Goal: Transaction & Acquisition: Obtain resource

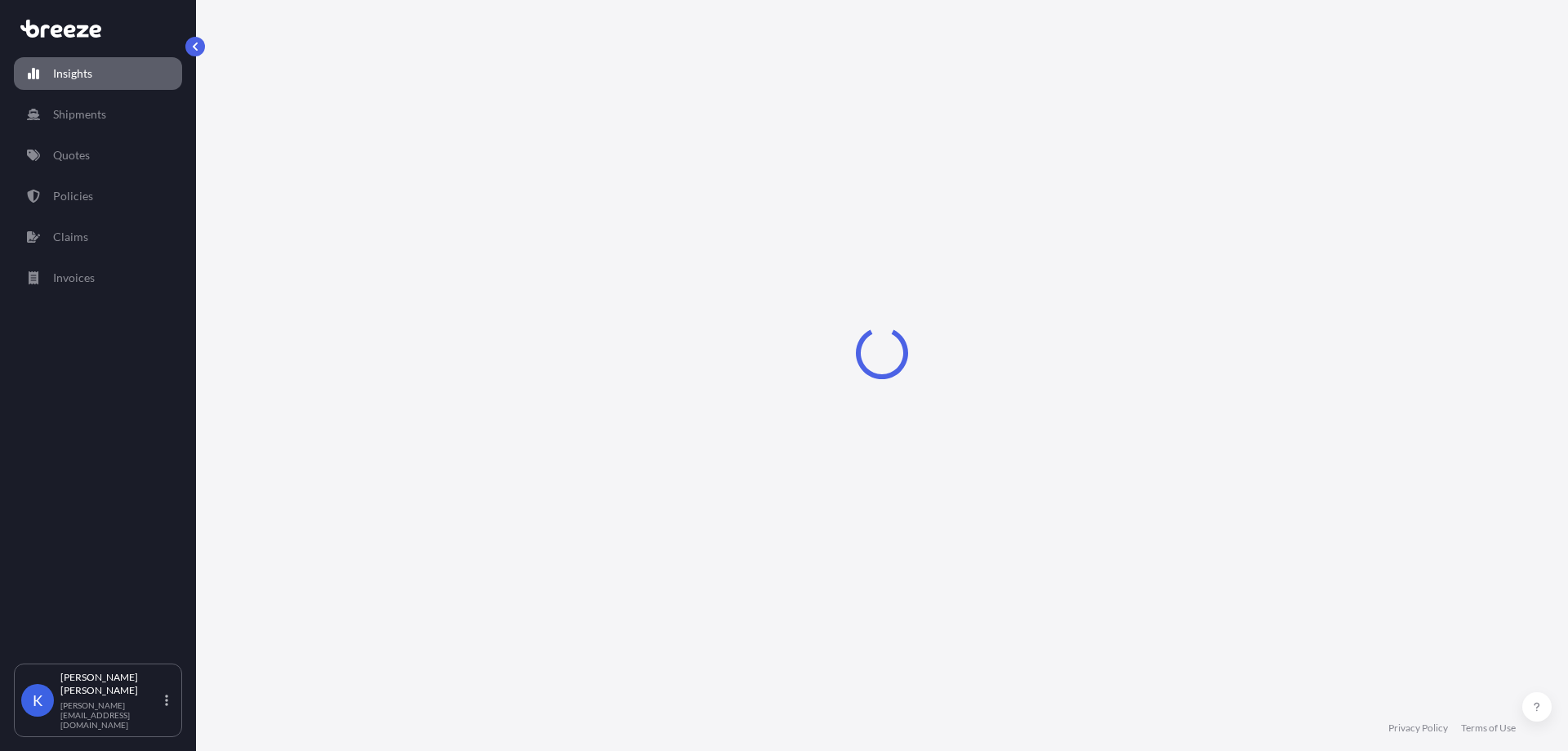
select select "2025"
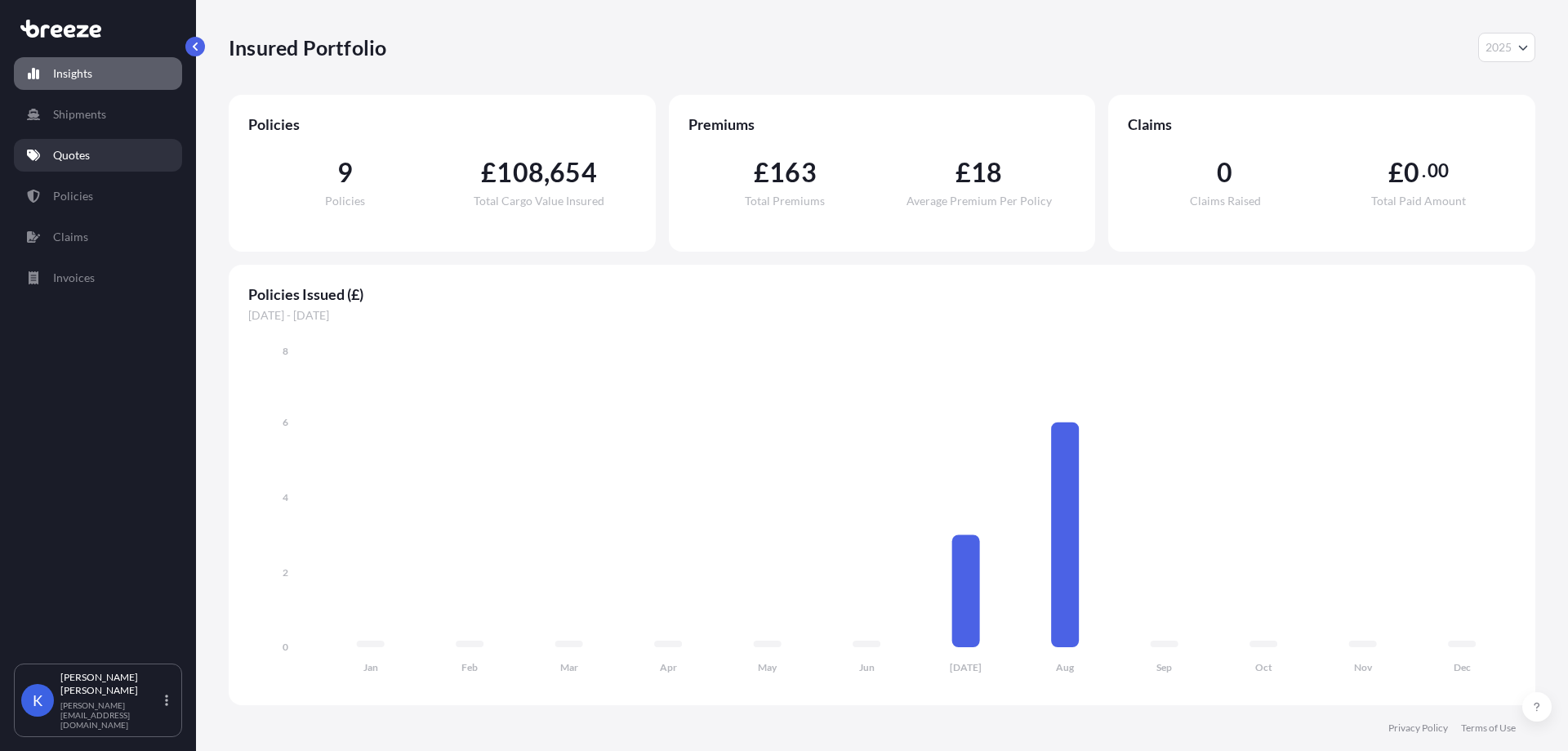
click at [66, 164] on link "Quotes" at bounding box center [98, 156] width 168 height 33
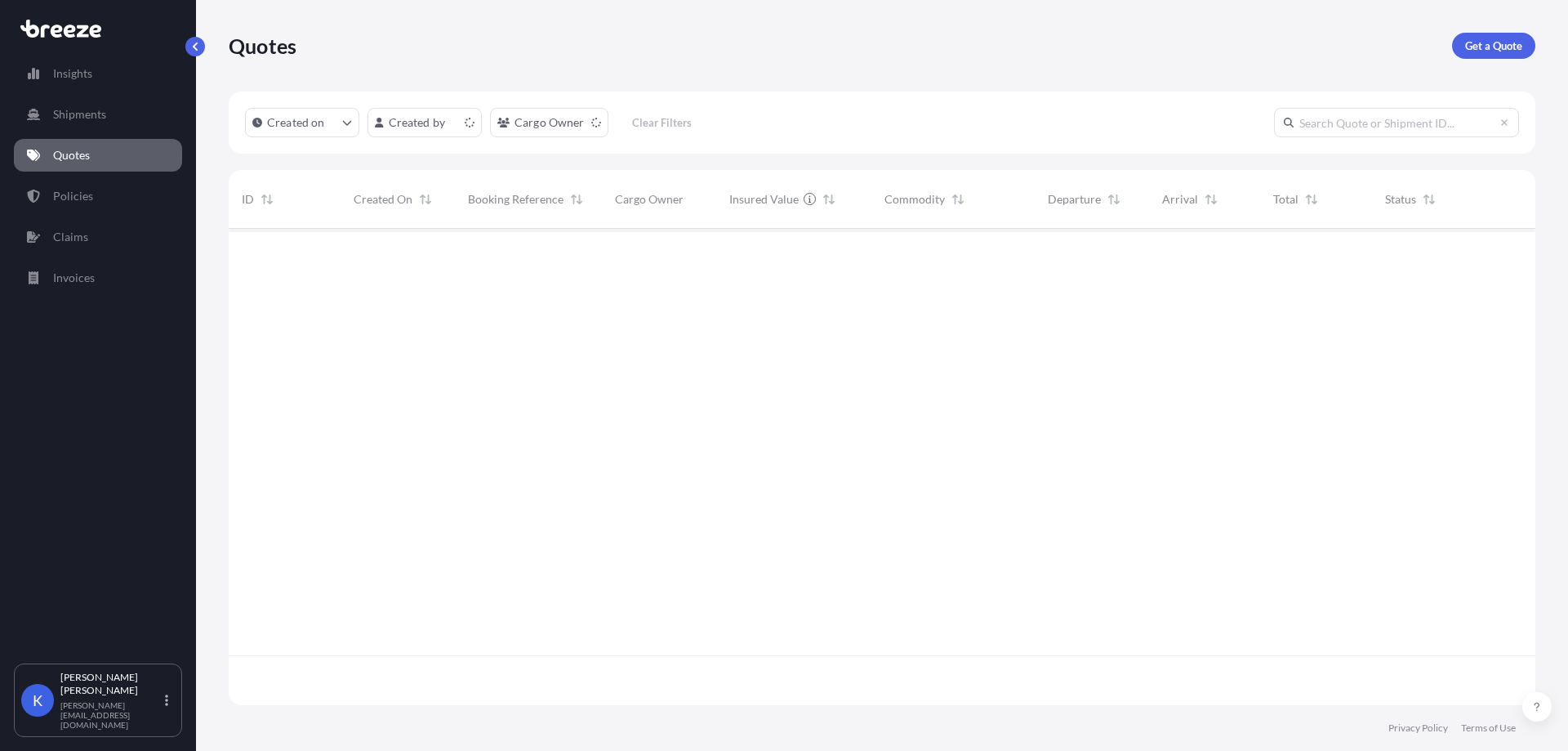
scroll to position [473, 1294]
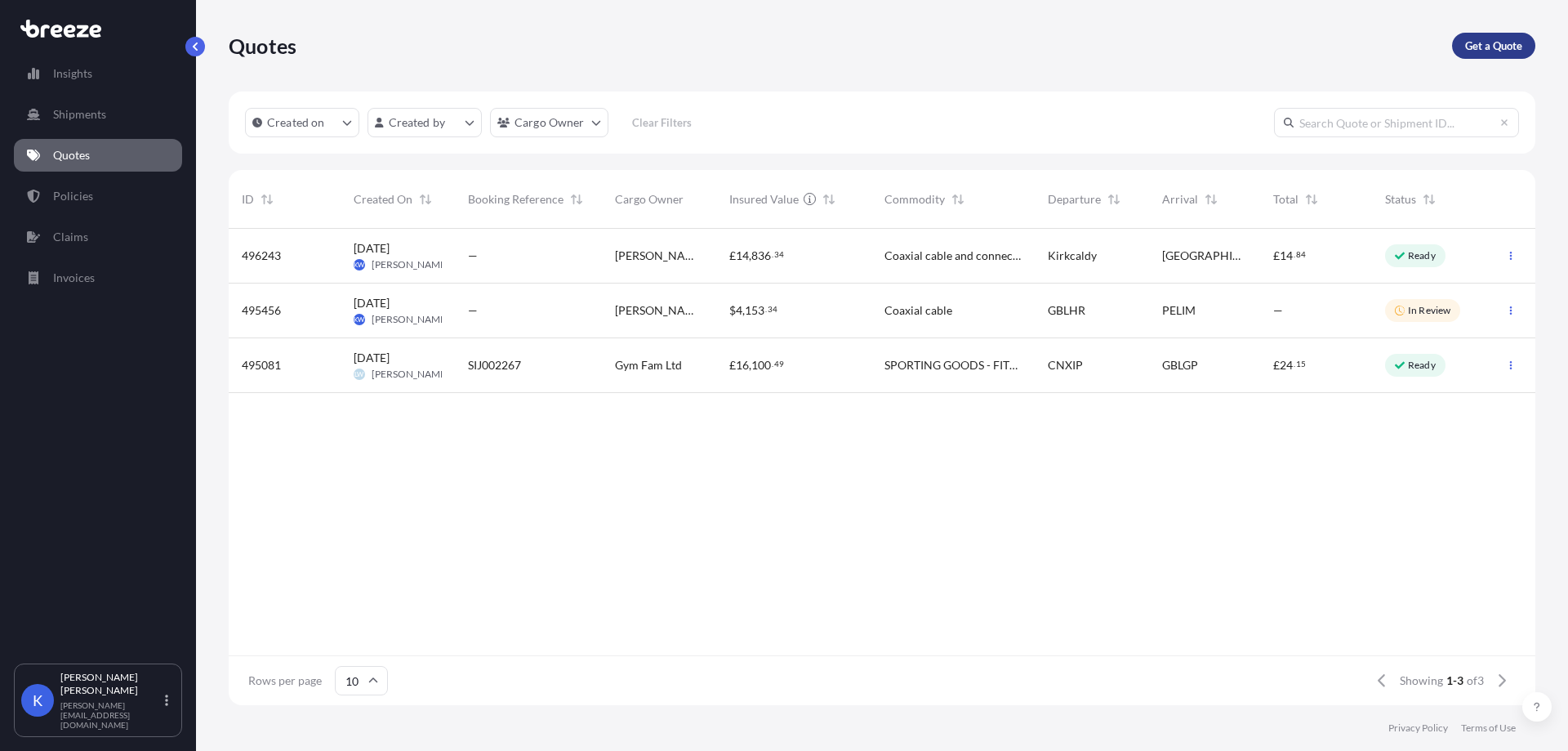
click at [1499, 43] on p "Get a Quote" at bounding box center [1493, 45] width 57 height 16
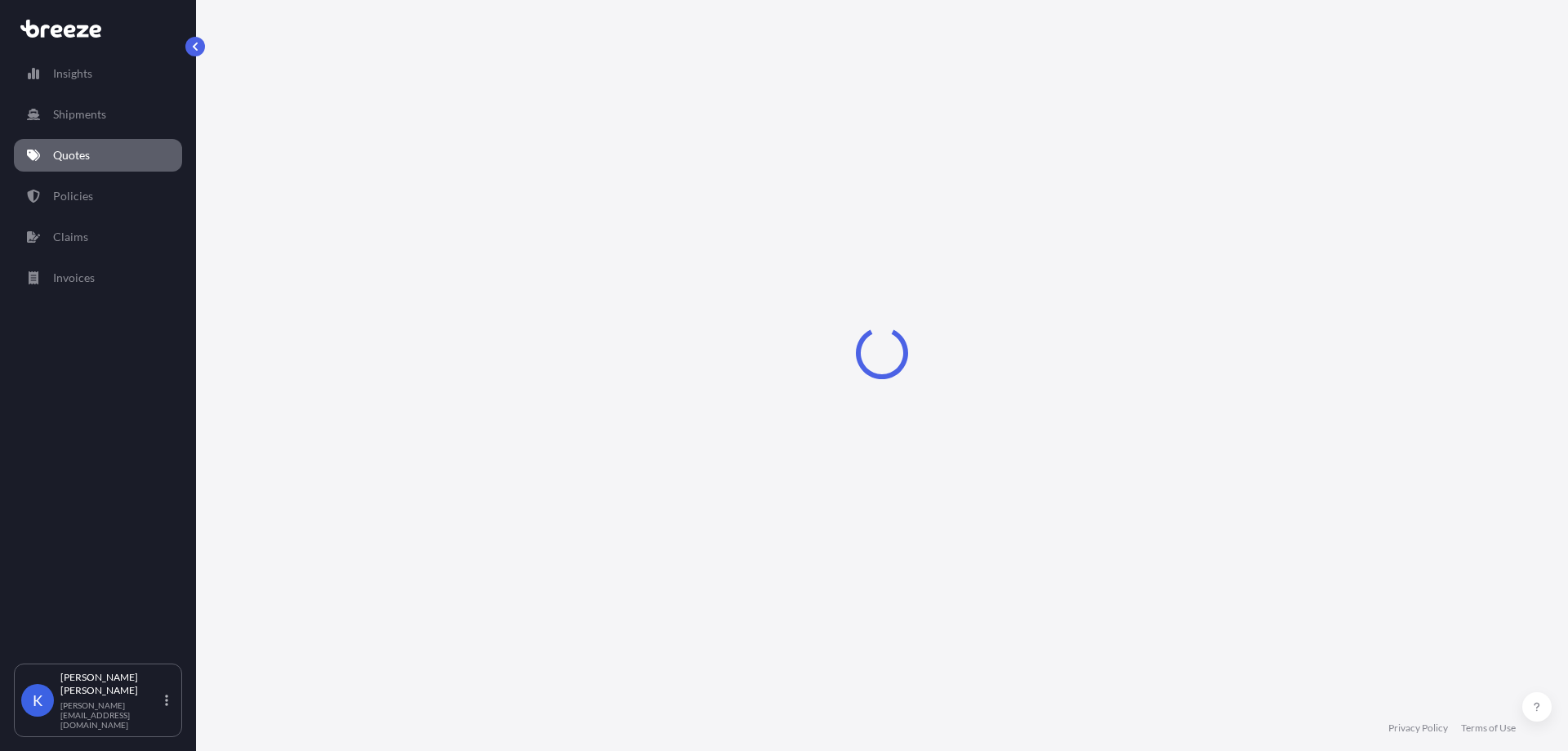
select select "Road"
select select "Sea"
select select "1"
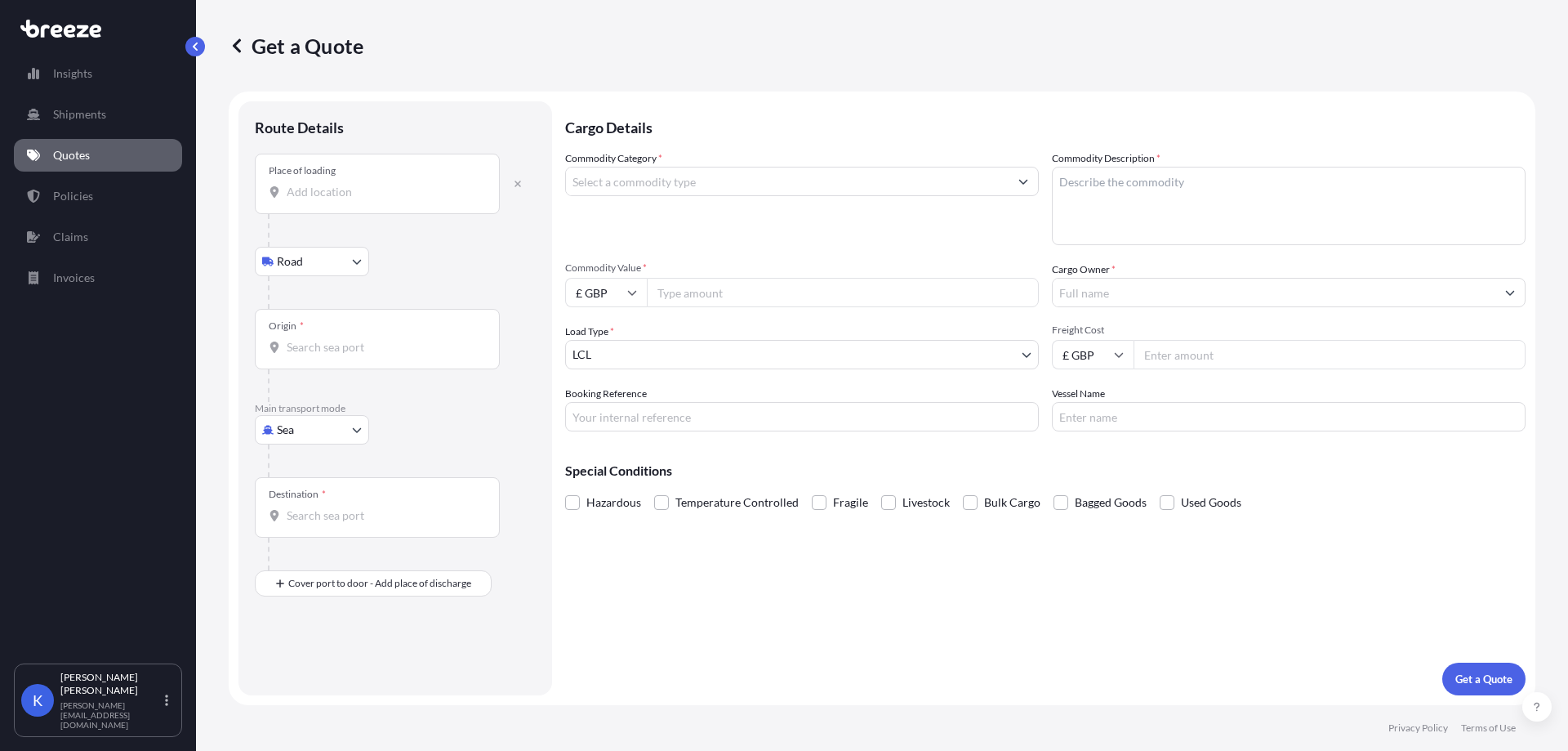
click at [413, 203] on div "Place of loading" at bounding box center [378, 184] width 245 height 61
click at [413, 200] on input "Place of loading" at bounding box center [383, 191] width 192 height 16
click at [458, 303] on div at bounding box center [401, 293] width 268 height 33
click at [328, 424] on body "0 options available. Insights Shipments Quotes Policies Claims Invoices K [PERS…" at bounding box center [784, 375] width 1568 height 751
click at [313, 505] on div "Air" at bounding box center [311, 502] width 101 height 29
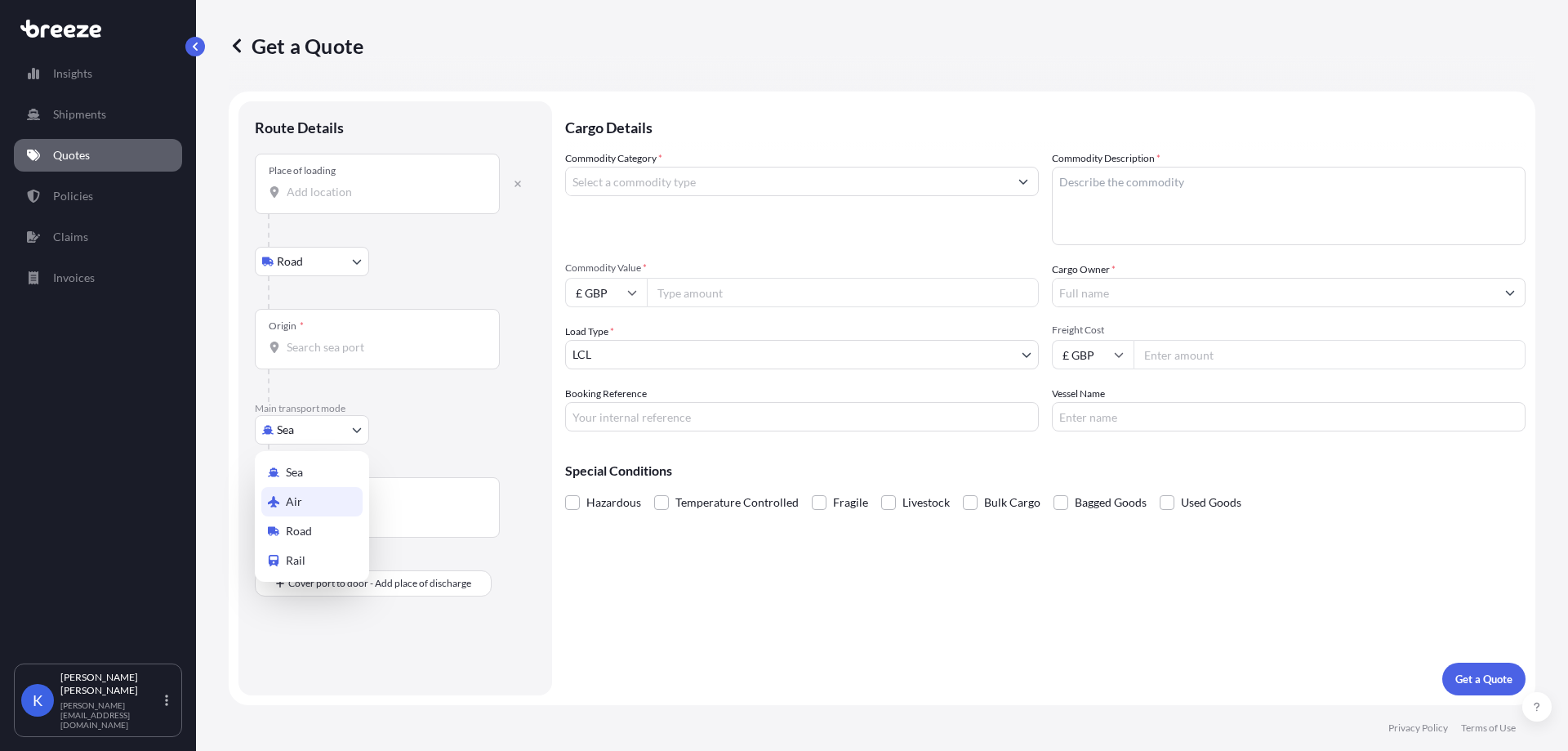
select select "Air"
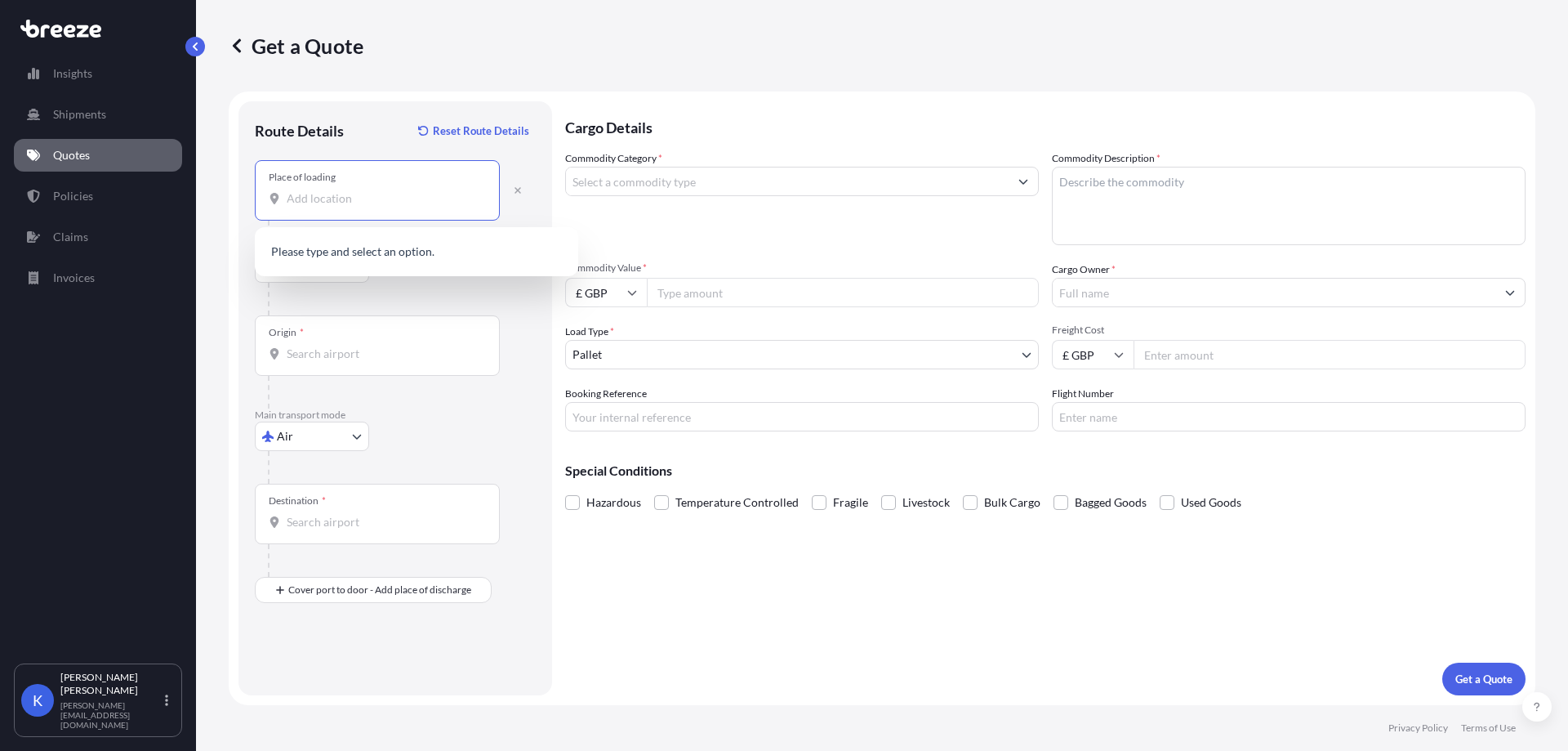
click at [372, 190] on input "Place of loading" at bounding box center [383, 198] width 192 height 16
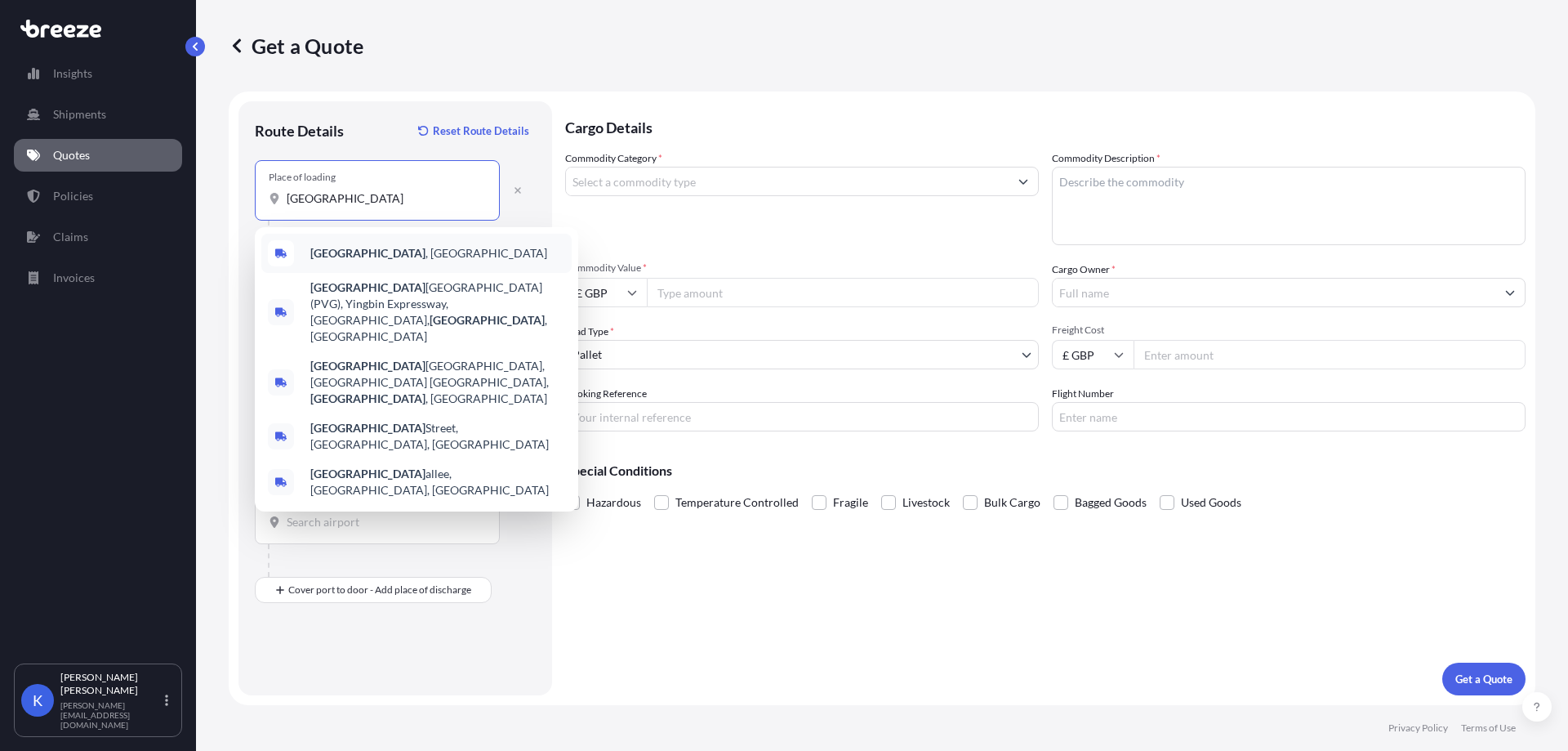
click at [309, 258] on div "[GEOGRAPHIC_DATA] , [GEOGRAPHIC_DATA]" at bounding box center [415, 253] width 310 height 40
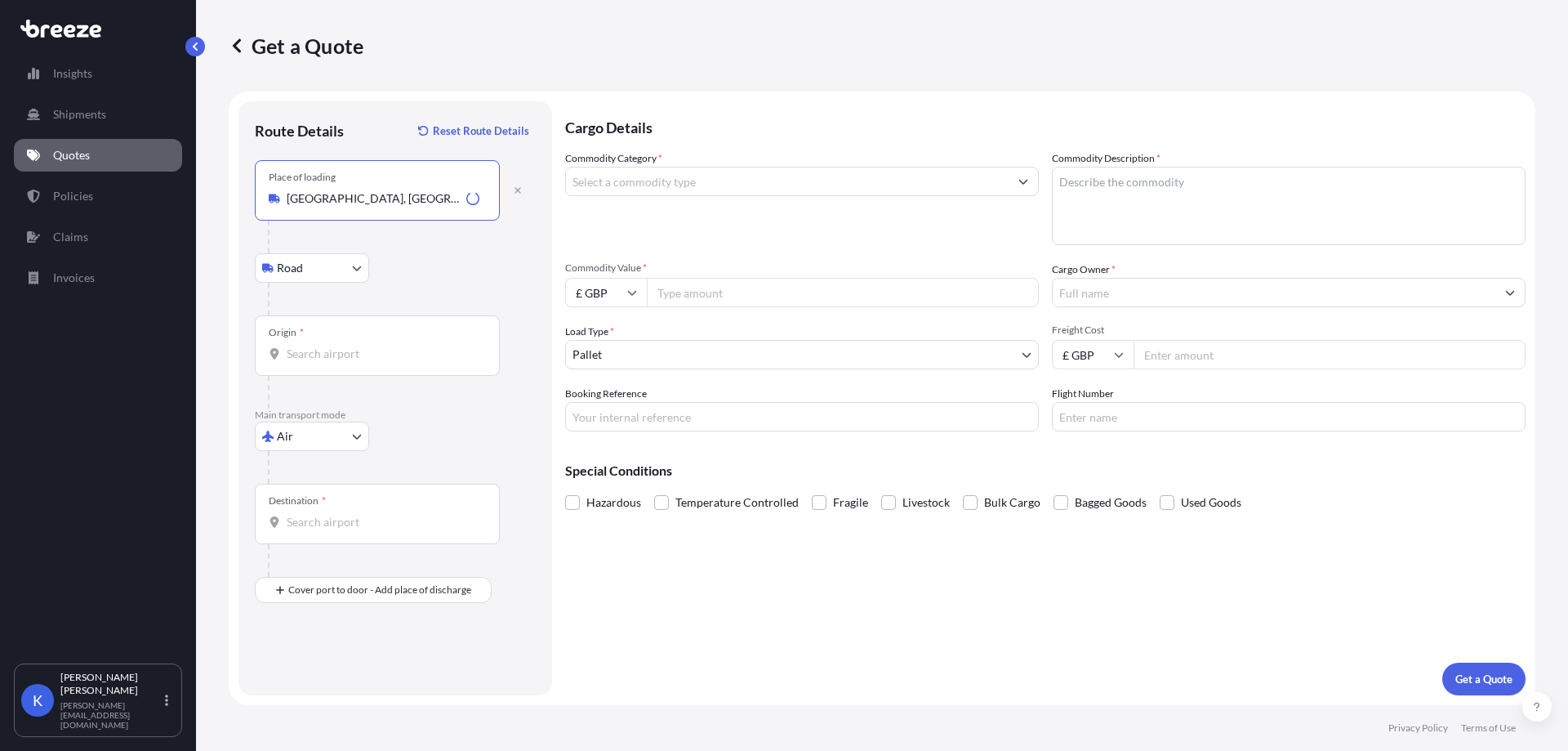
type input "[GEOGRAPHIC_DATA], [GEOGRAPHIC_DATA]"
click at [340, 332] on div "Origin *" at bounding box center [378, 345] width 245 height 61
click at [340, 345] on input "Origin *" at bounding box center [383, 353] width 192 height 16
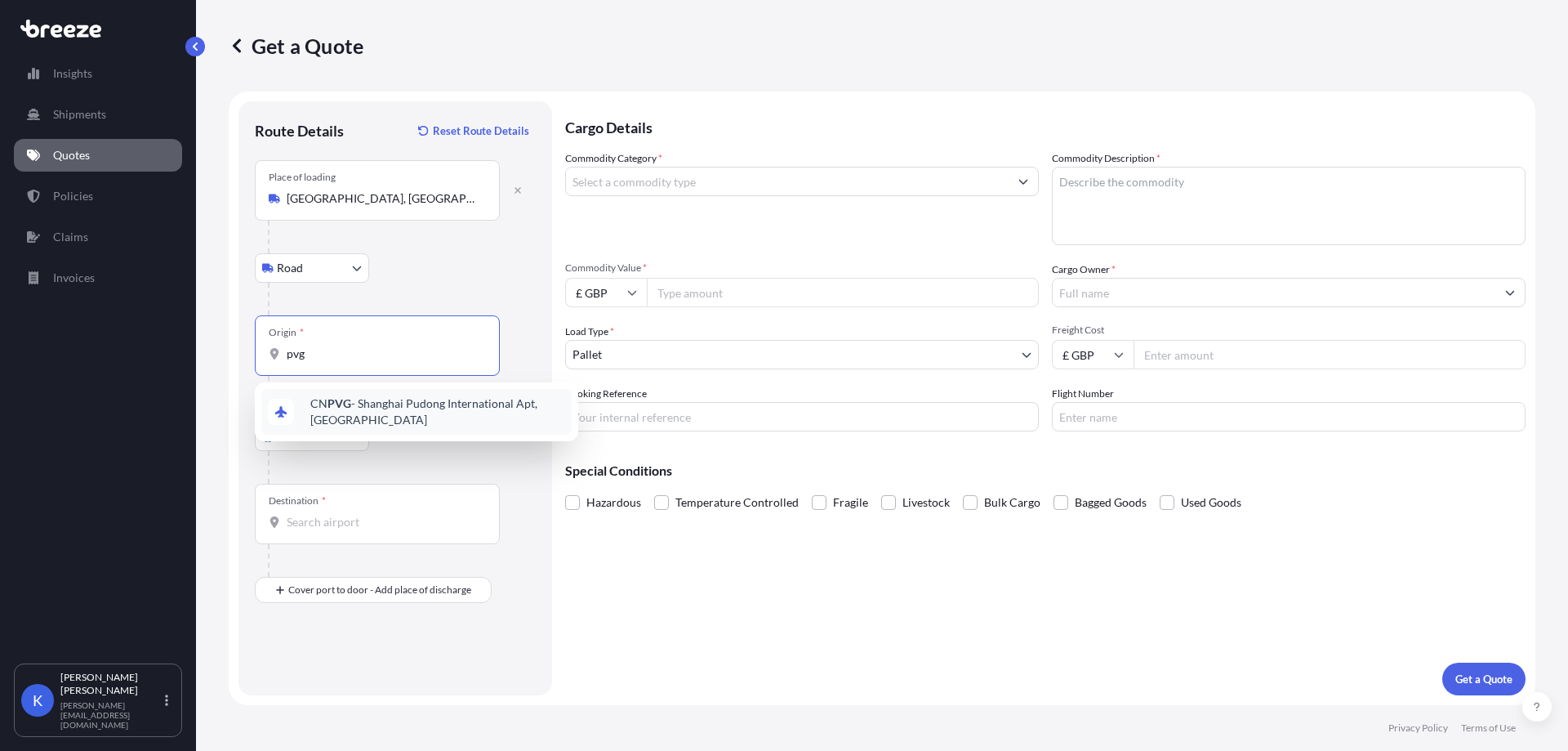
click at [368, 417] on span "CN PVG - Shanghai Pudong International Apt, [GEOGRAPHIC_DATA]" at bounding box center [438, 412] width 255 height 33
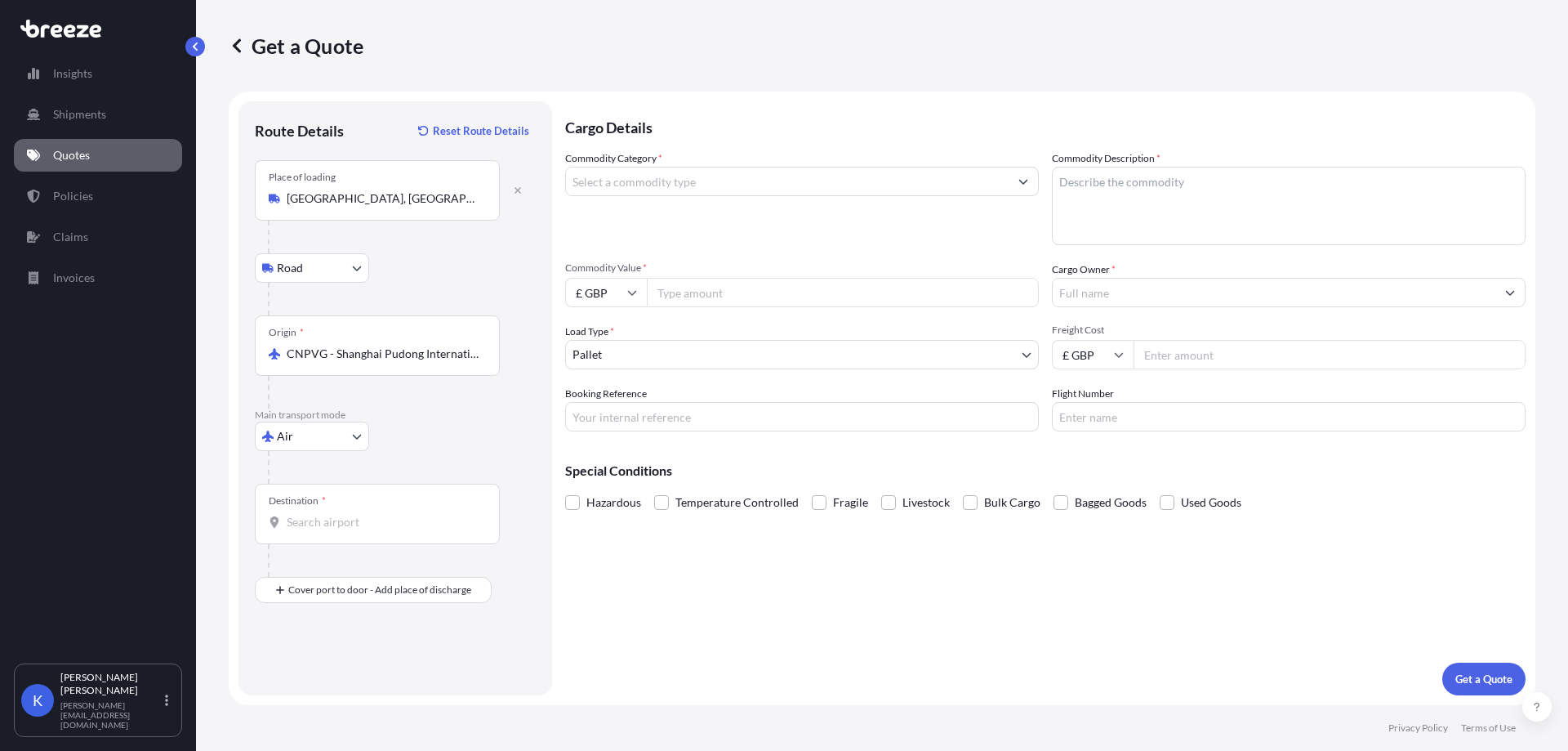
click at [364, 346] on input "CNPVG - Shanghai Pudong International Apt, [GEOGRAPHIC_DATA]" at bounding box center [383, 353] width 192 height 16
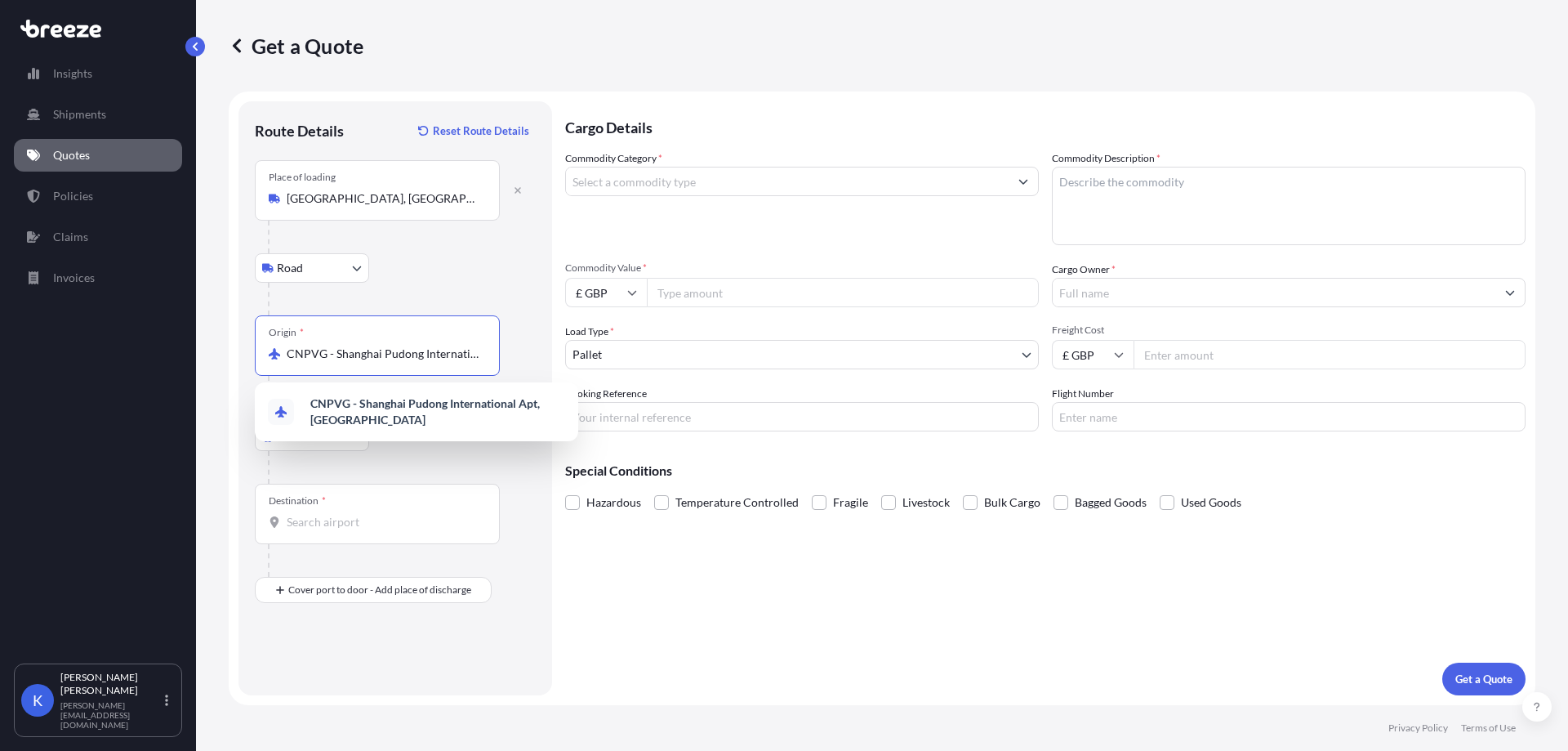
click at [364, 346] on input "CNPVG - Shanghai Pudong International Apt, [GEOGRAPHIC_DATA]" at bounding box center [383, 353] width 192 height 16
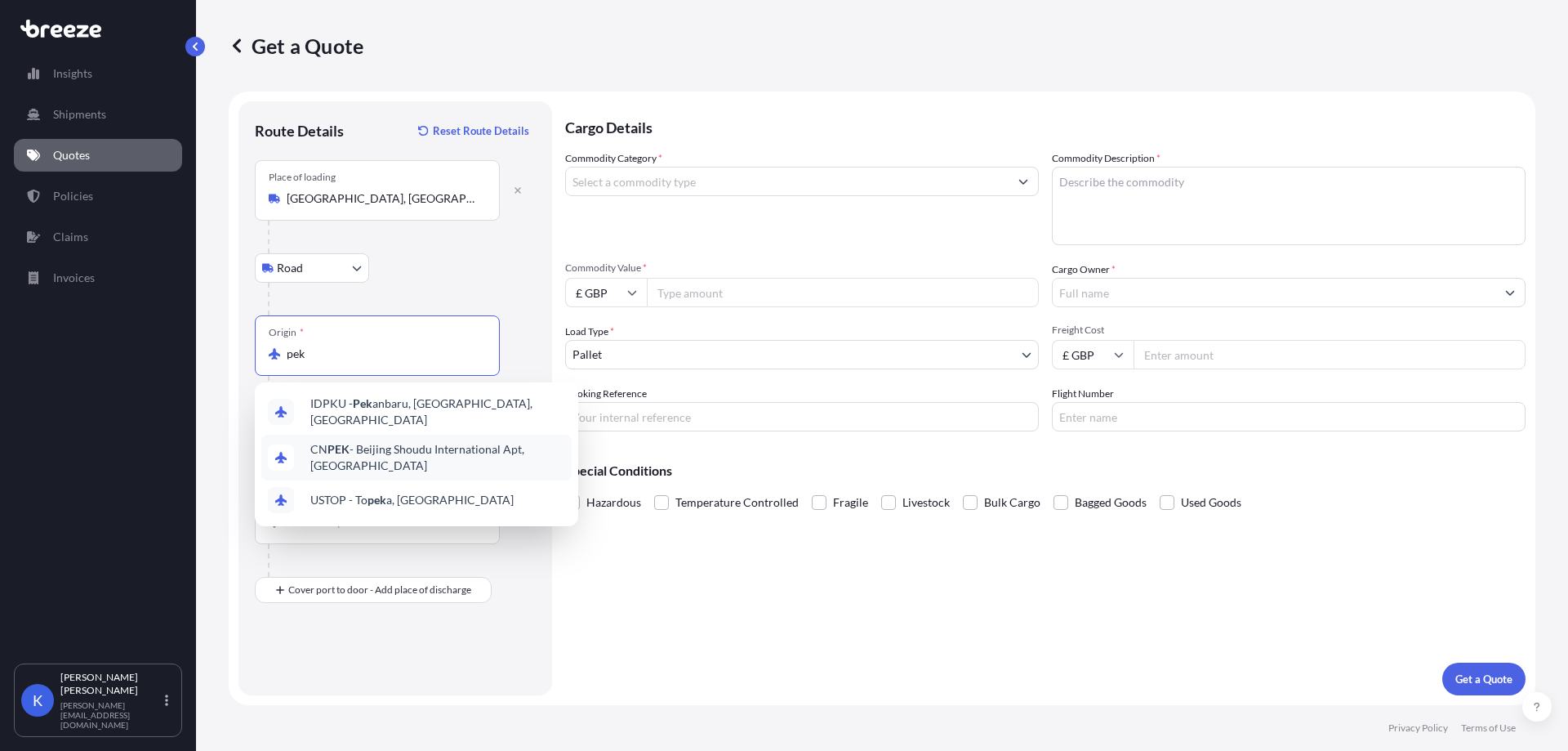
click at [456, 460] on div "CN PEK - Beijing Shoudu International Apt, [GEOGRAPHIC_DATA]" at bounding box center [415, 457] width 310 height 45
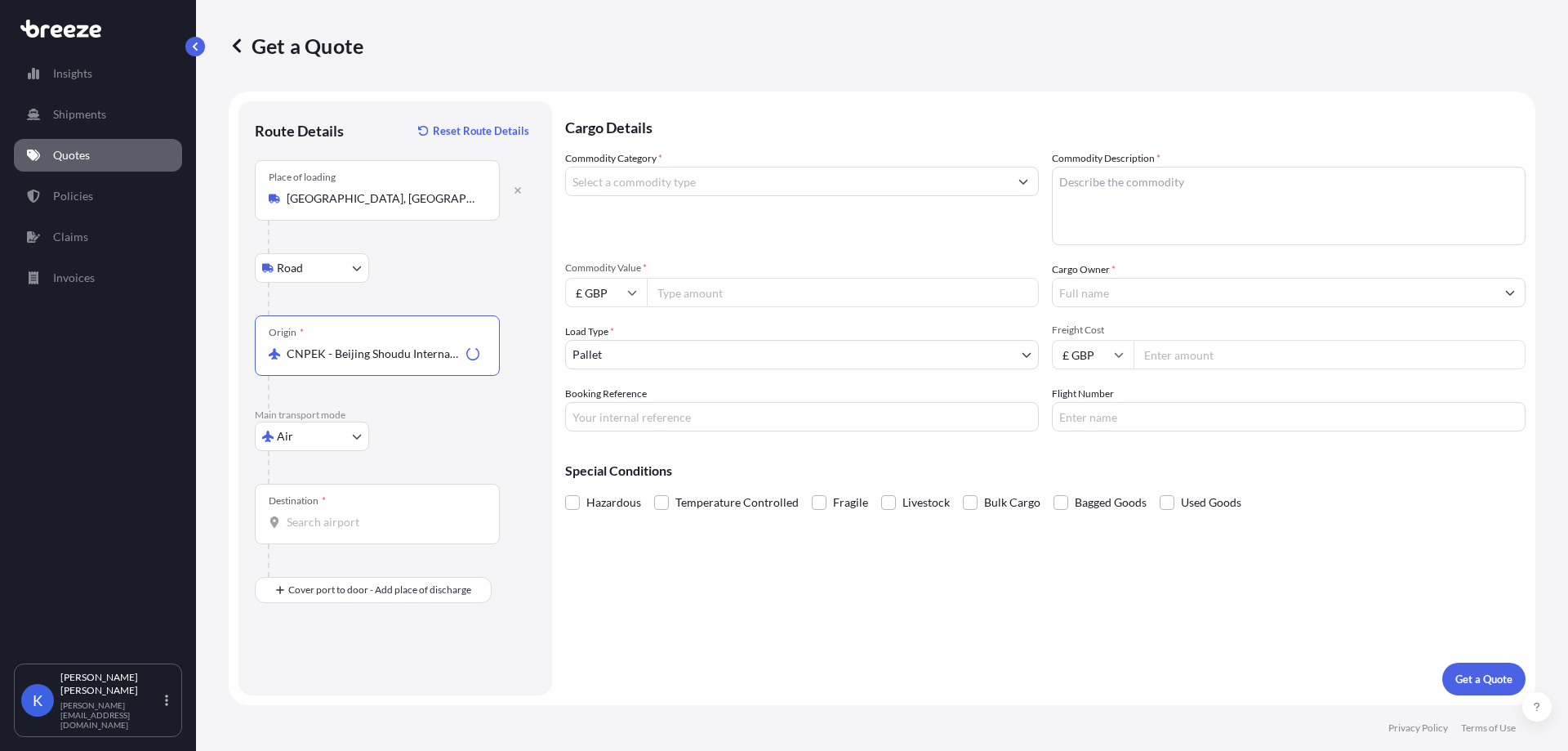
type input "CNPEK - Beijing Shoudu International Apt, [GEOGRAPHIC_DATA]"
click at [332, 513] on div "Destination *" at bounding box center [378, 513] width 245 height 61
click at [332, 514] on input "Destination *" at bounding box center [383, 522] width 192 height 16
click at [390, 583] on span "AU ADL - [GEOGRAPHIC_DATA], [GEOGRAPHIC_DATA]" at bounding box center [438, 580] width 255 height 33
type input "AUADL - [GEOGRAPHIC_DATA], [GEOGRAPHIC_DATA]"
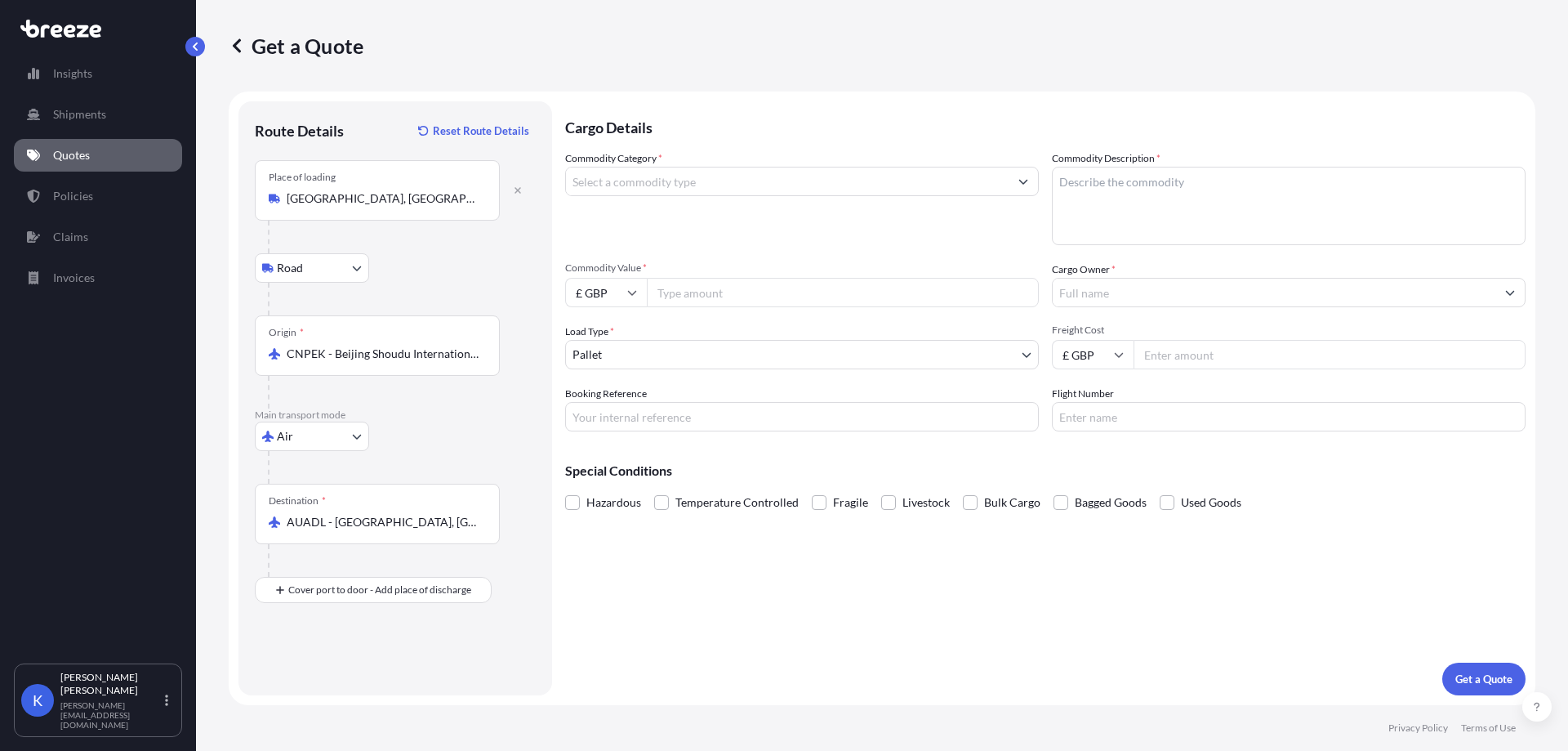
click at [364, 567] on div at bounding box center [384, 561] width 232 height 33
click at [305, 669] on div "Place of Discharge" at bounding box center [378, 669] width 245 height 61
click at [306, 662] on div "Place of Discharge" at bounding box center [378, 669] width 245 height 61
click at [306, 669] on input "Place of Discharge" at bounding box center [383, 677] width 192 height 16
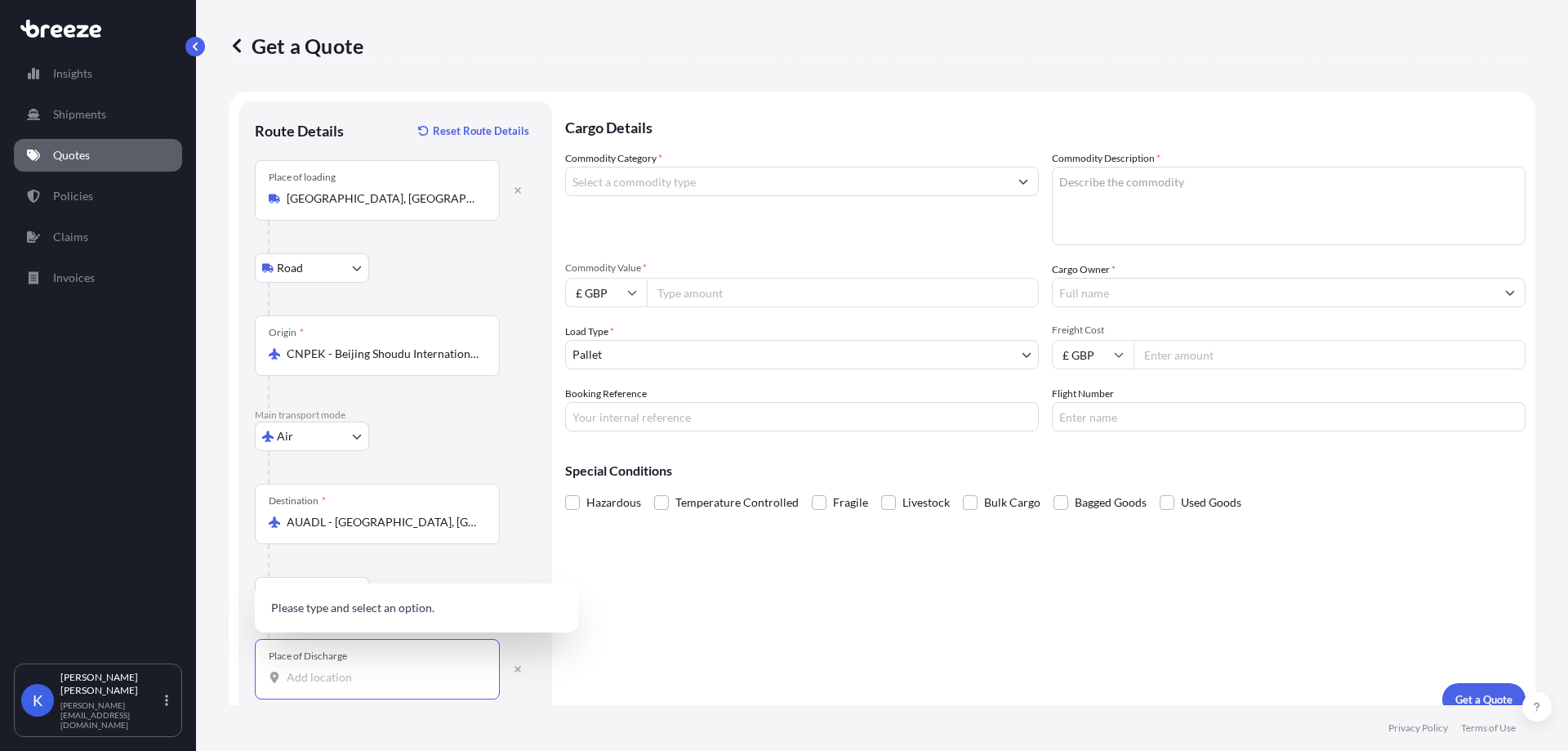
paste input "5111"
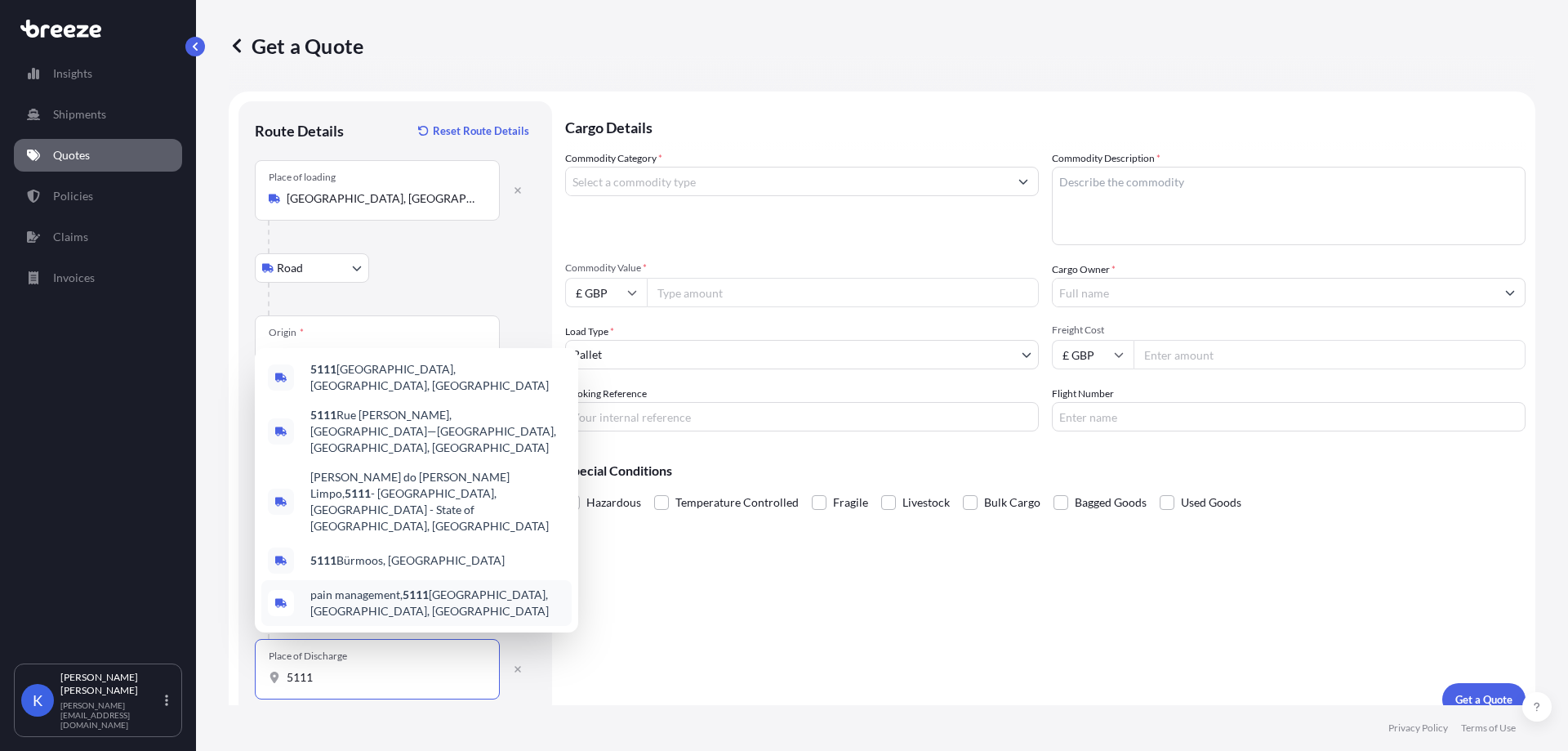
drag, startPoint x: 344, startPoint y: 672, endPoint x: 267, endPoint y: 673, distance: 77.0
click at [267, 673] on div "Place of Discharge 5111" at bounding box center [378, 669] width 245 height 61
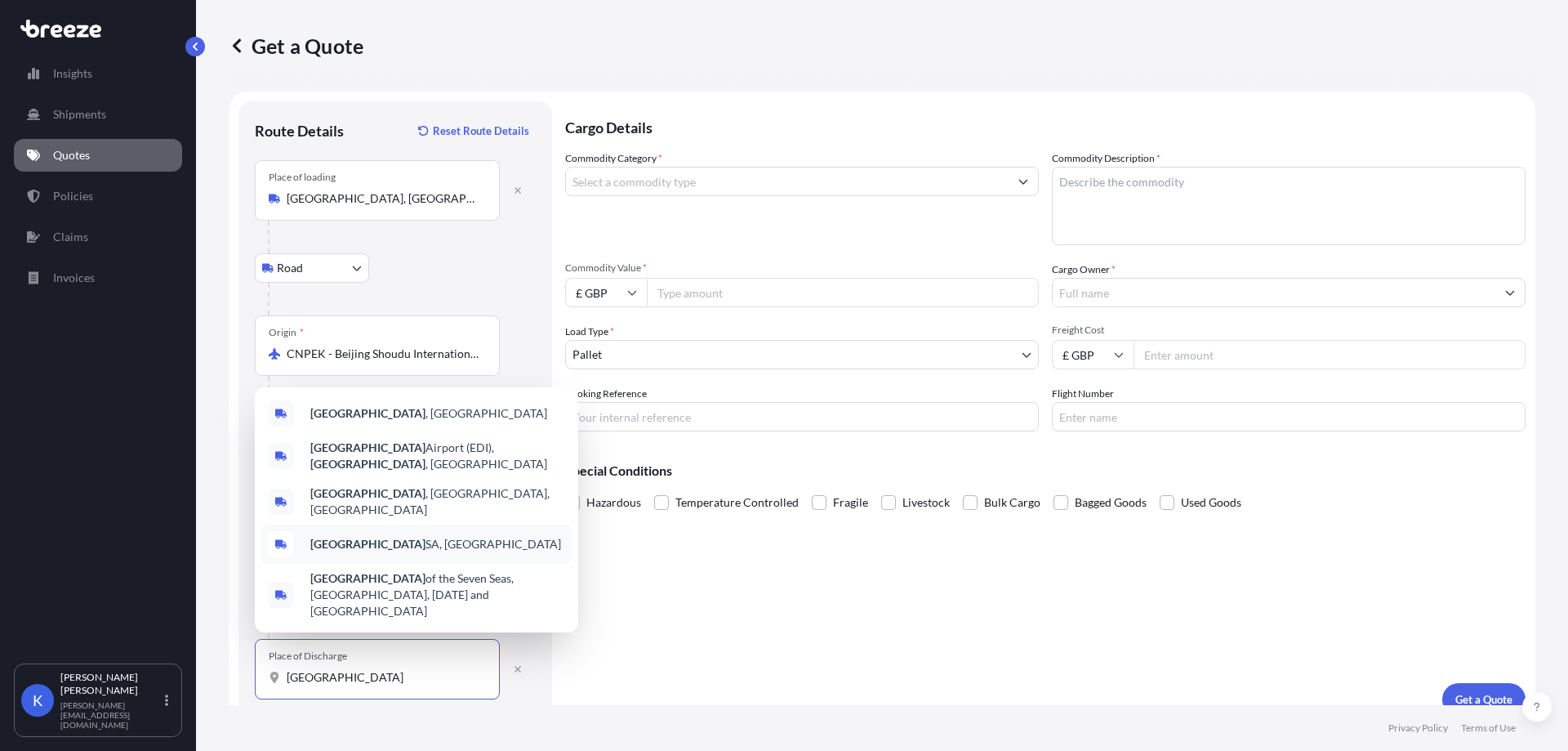
click at [503, 550] on div "[GEOGRAPHIC_DATA] SA, [GEOGRAPHIC_DATA]" at bounding box center [415, 544] width 310 height 40
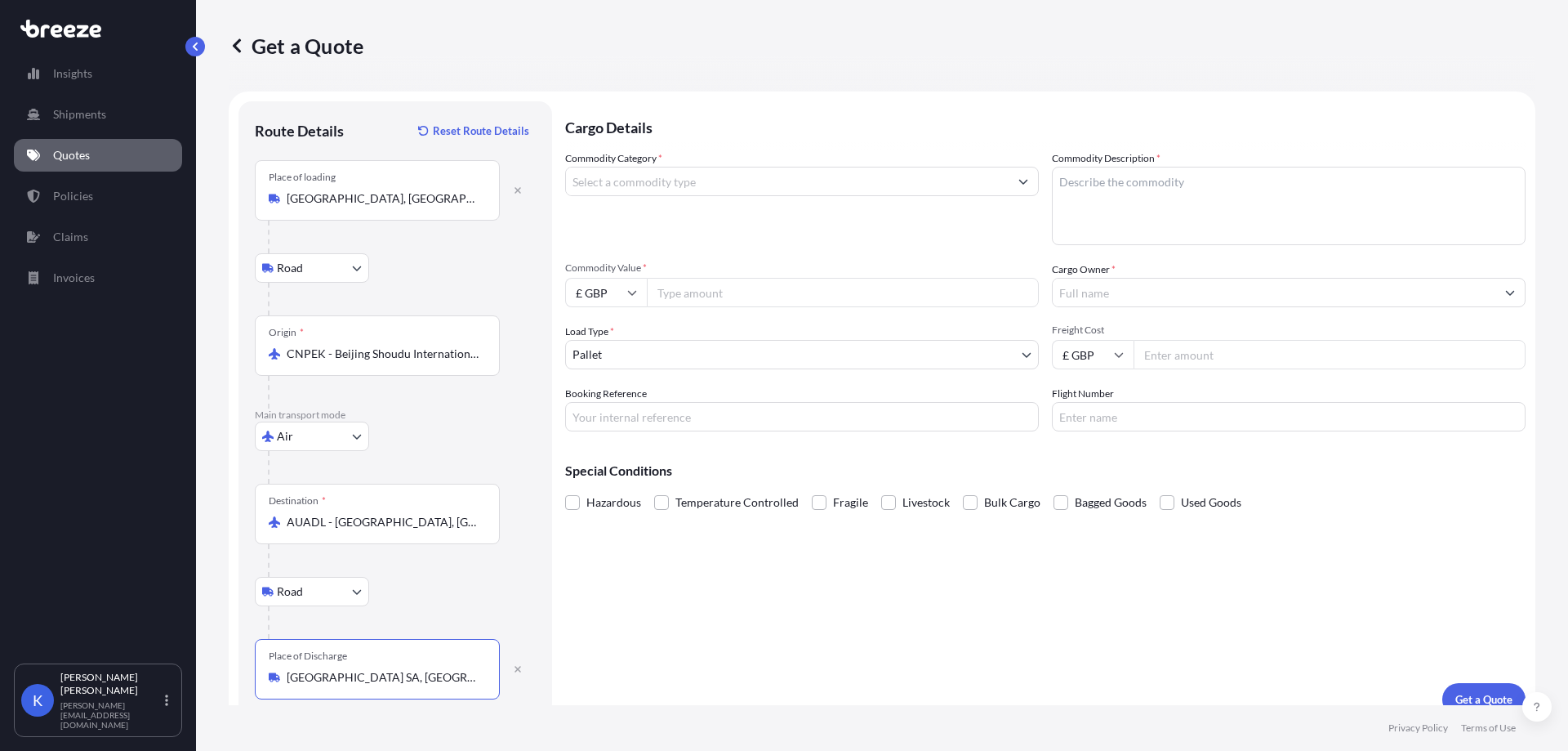
type input "[GEOGRAPHIC_DATA] SA, [GEOGRAPHIC_DATA]"
click at [722, 187] on input "Commodity Category *" at bounding box center [787, 181] width 442 height 29
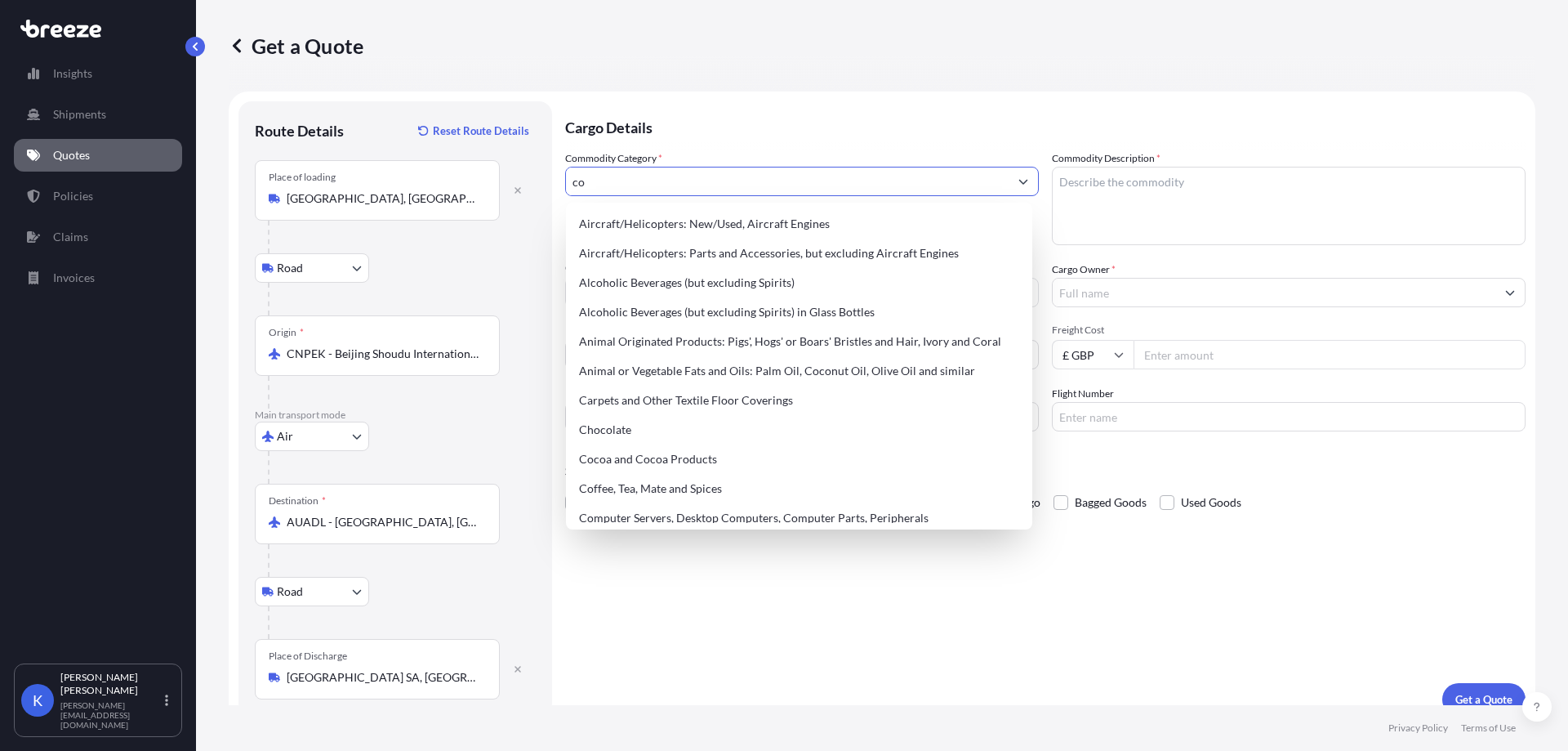
type input "c"
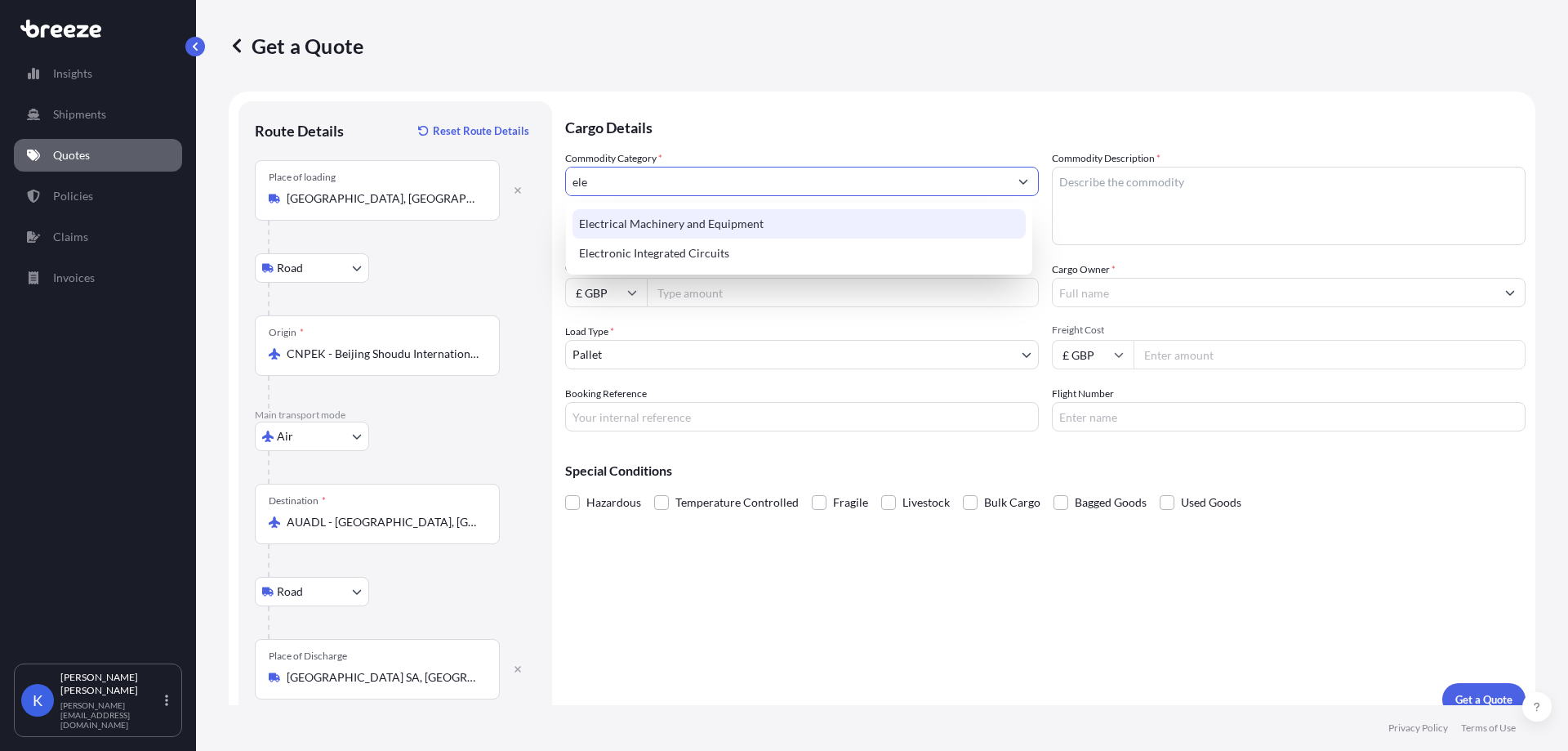
click at [745, 230] on div "Electrical Machinery and Equipment" at bounding box center [798, 223] width 453 height 29
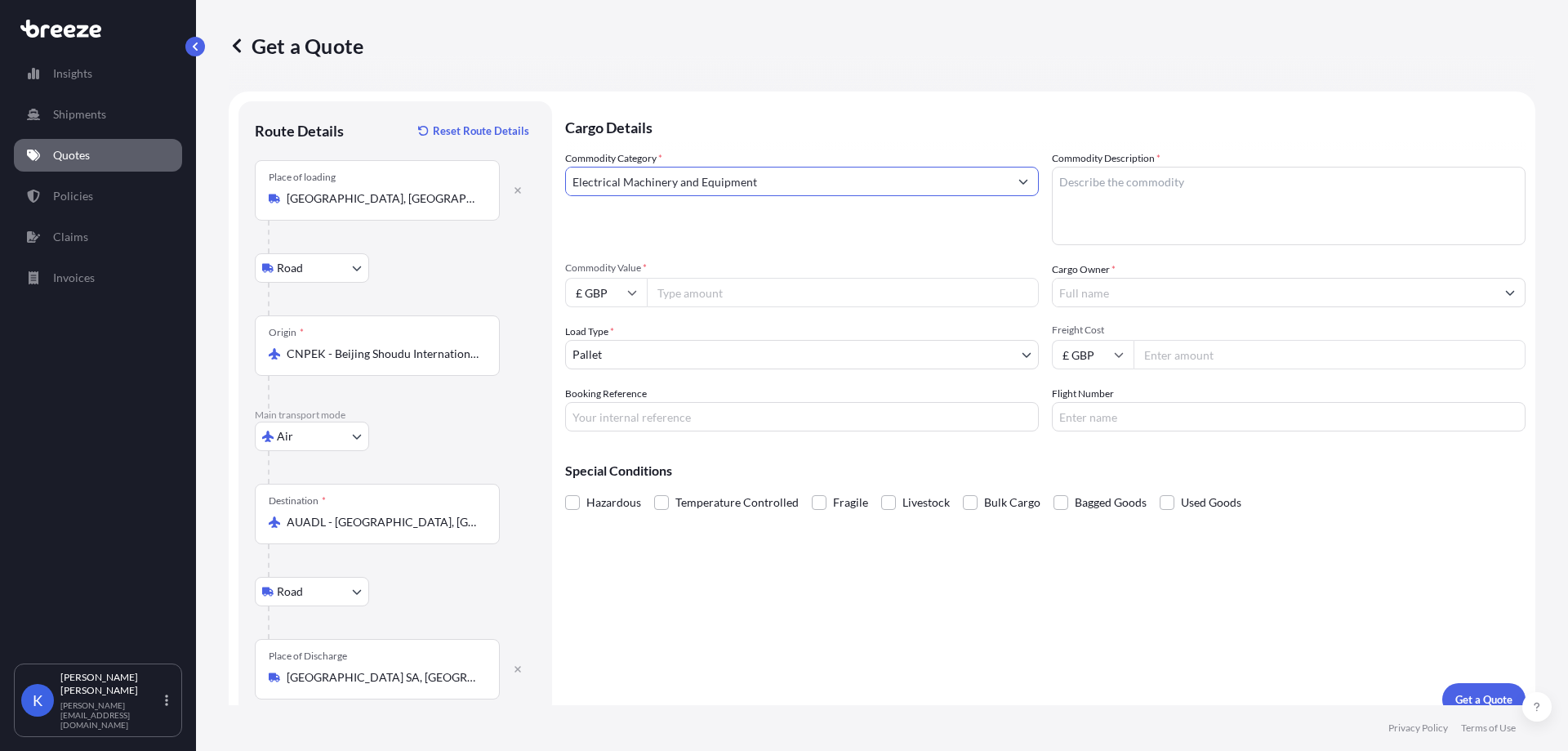
type input "Electrical Machinery and Equipment"
click at [774, 288] on input "Commodity Value *" at bounding box center [842, 292] width 392 height 29
paste input "27427"
type input "27428"
click at [1324, 361] on input "Freight Cost" at bounding box center [1329, 355] width 392 height 29
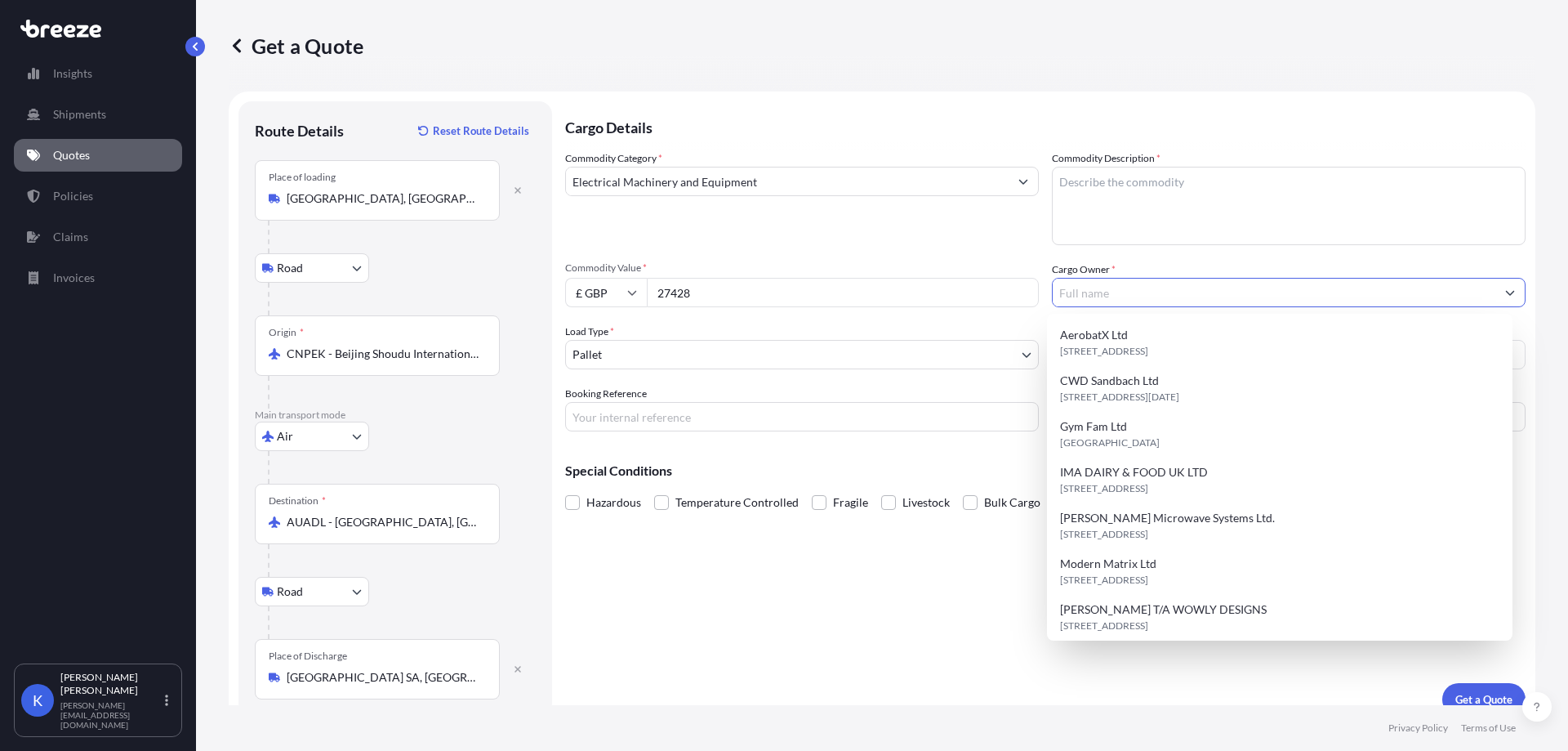
click at [1098, 282] on input "Cargo Owner *" at bounding box center [1273, 292] width 442 height 29
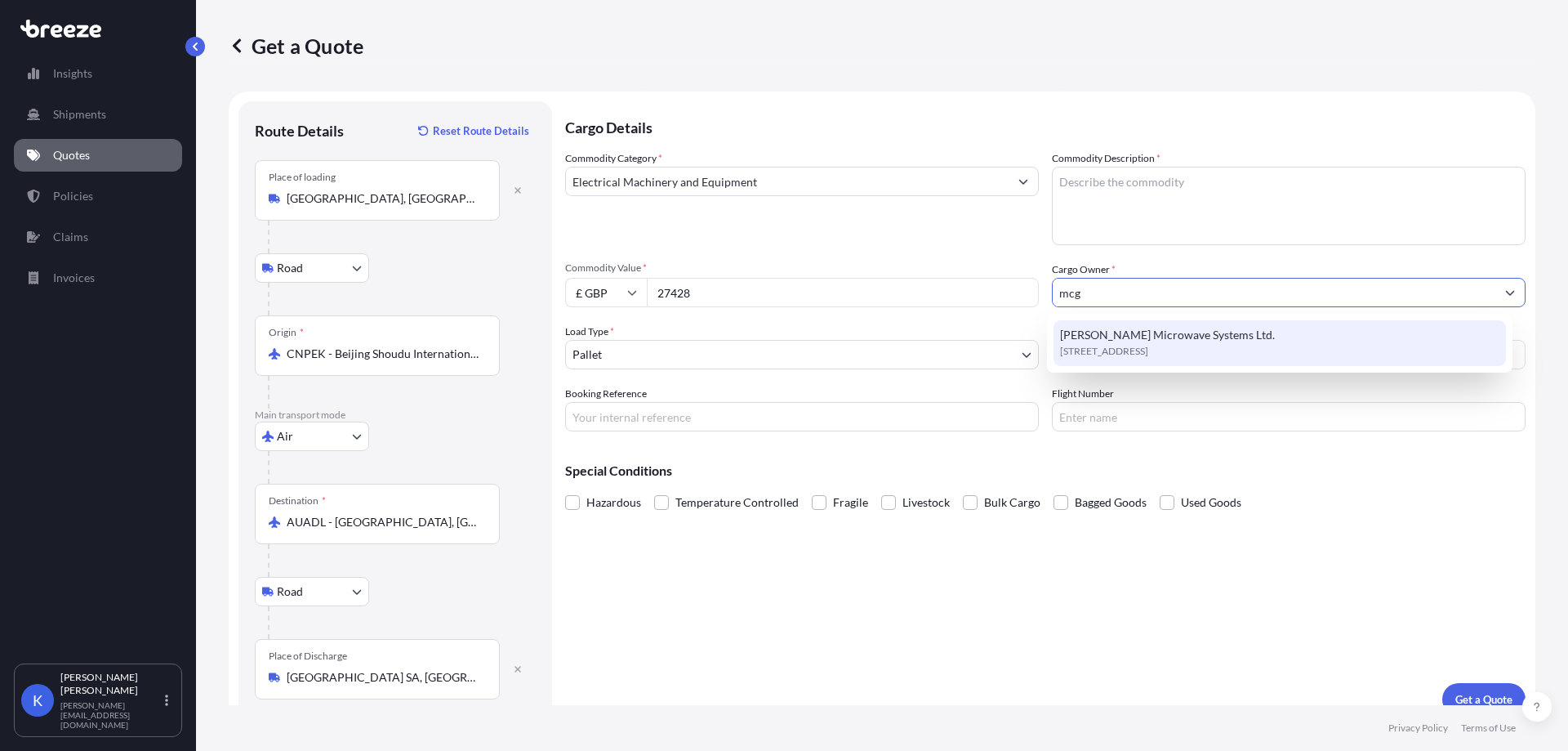
click at [1117, 348] on span "[STREET_ADDRESS]" at bounding box center [1103, 351] width 88 height 16
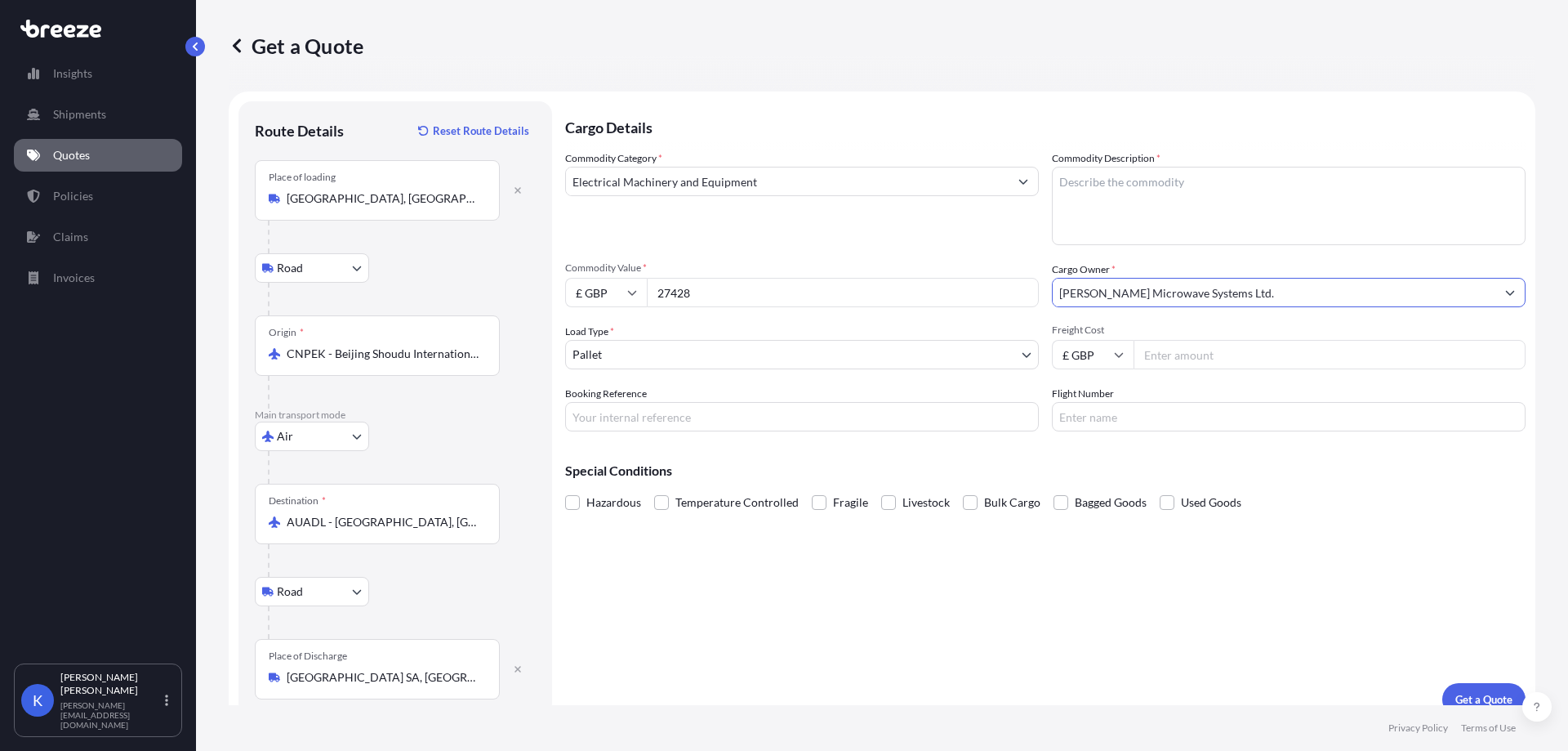
type input "[PERSON_NAME] Microwave Systems Ltd."
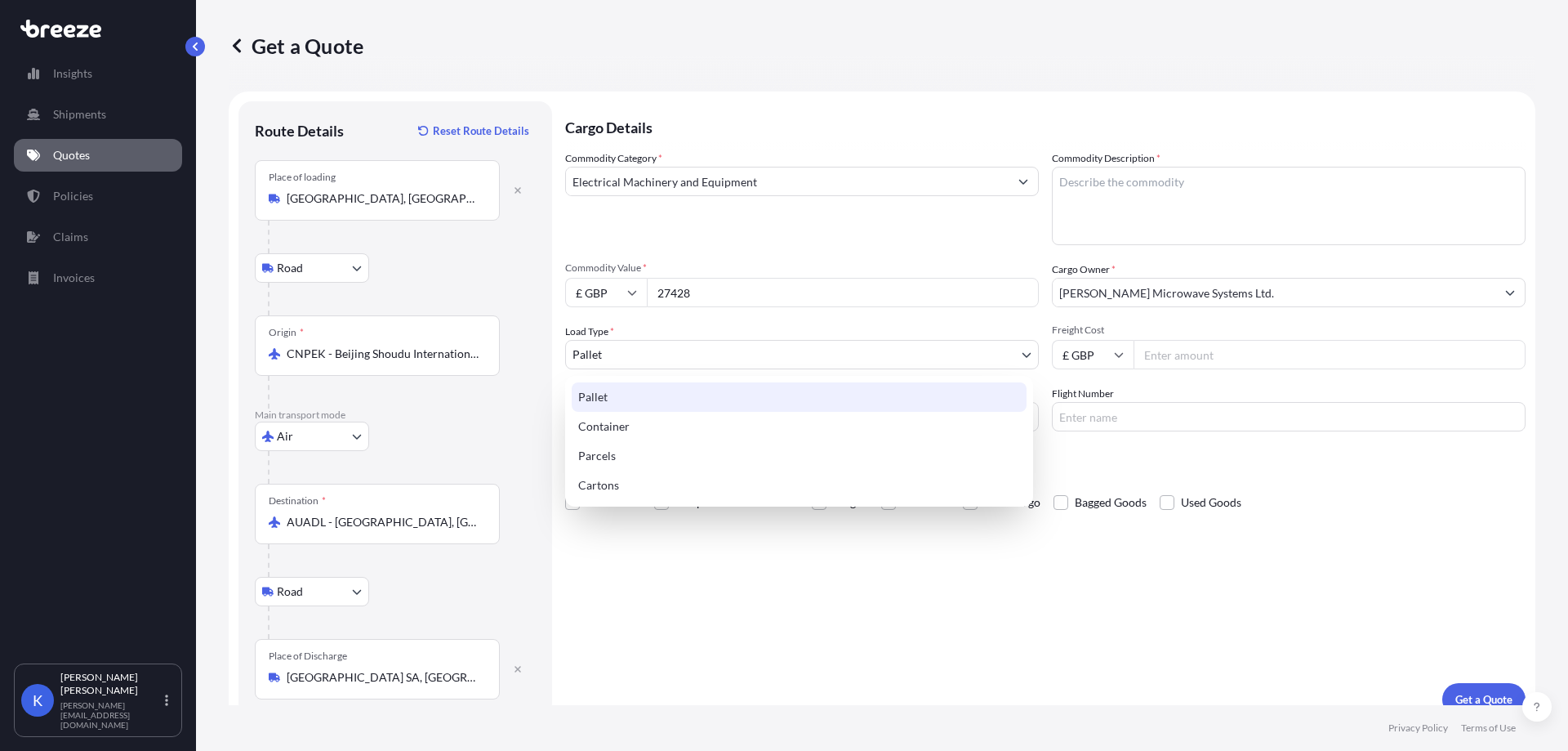
click at [684, 360] on body "7 options available. 4 options available. 1 option available. Insights Shipment…" at bounding box center [784, 375] width 1568 height 751
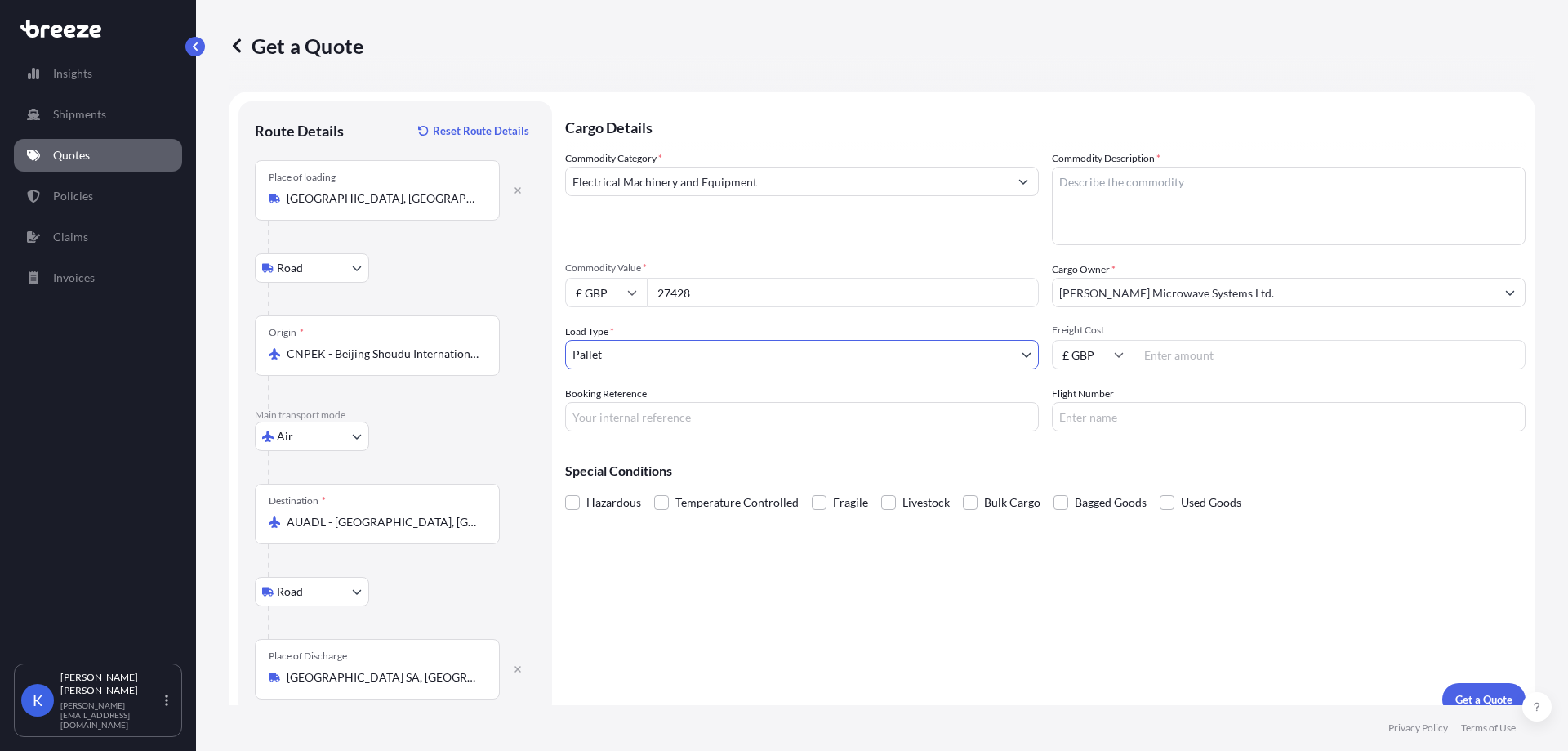
click at [1216, 363] on input "Freight Cost" at bounding box center [1329, 355] width 392 height 29
type input "4390.31"
drag, startPoint x: 696, startPoint y: 292, endPoint x: 609, endPoint y: 293, distance: 87.0
click at [609, 293] on div "£ GBP 27428" at bounding box center [802, 292] width 473 height 29
paste input "37000"
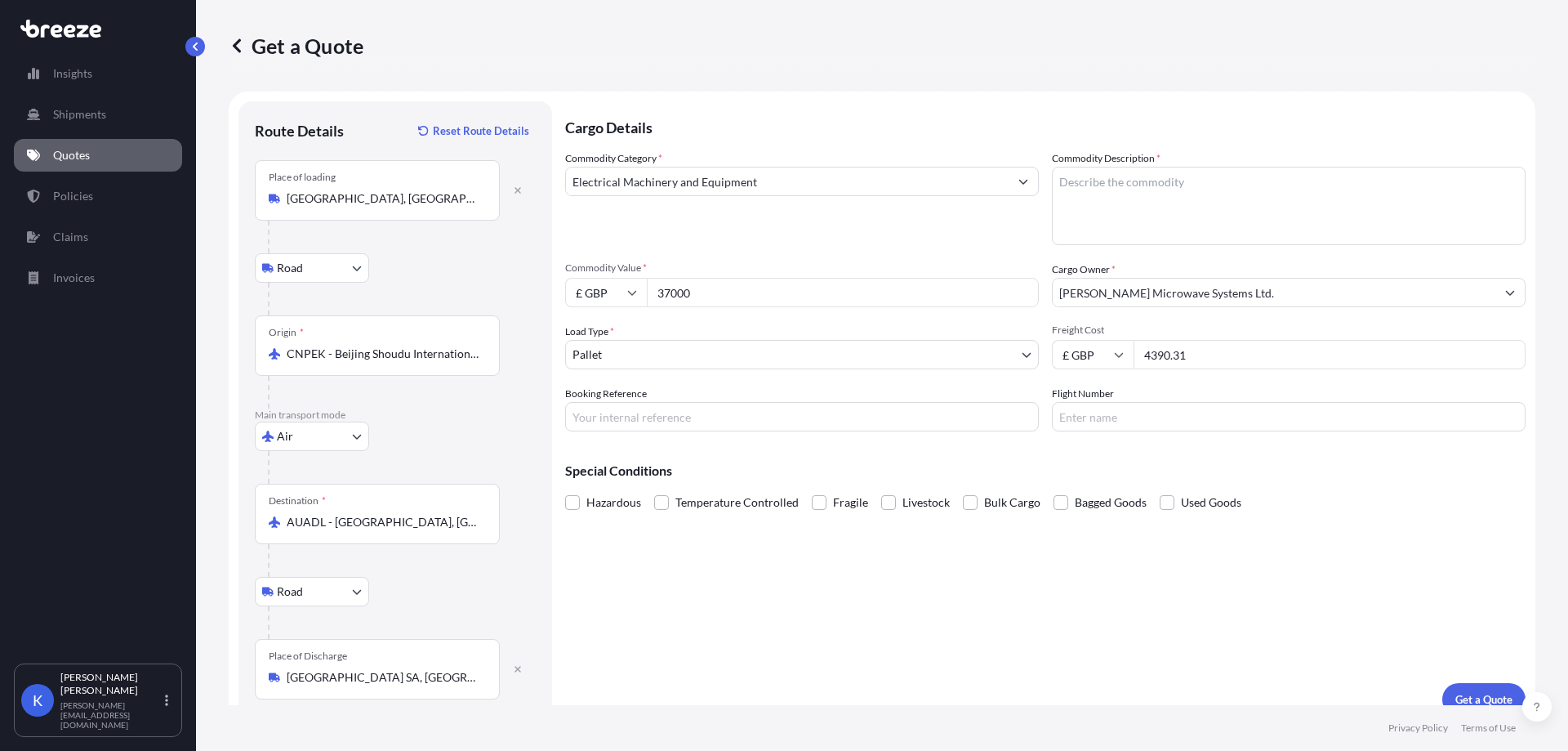
type input "37000"
click at [567, 289] on input "£ GBP" at bounding box center [606, 292] width 82 height 29
click at [610, 410] on div "$ USD" at bounding box center [606, 406] width 69 height 31
type input "$ USD"
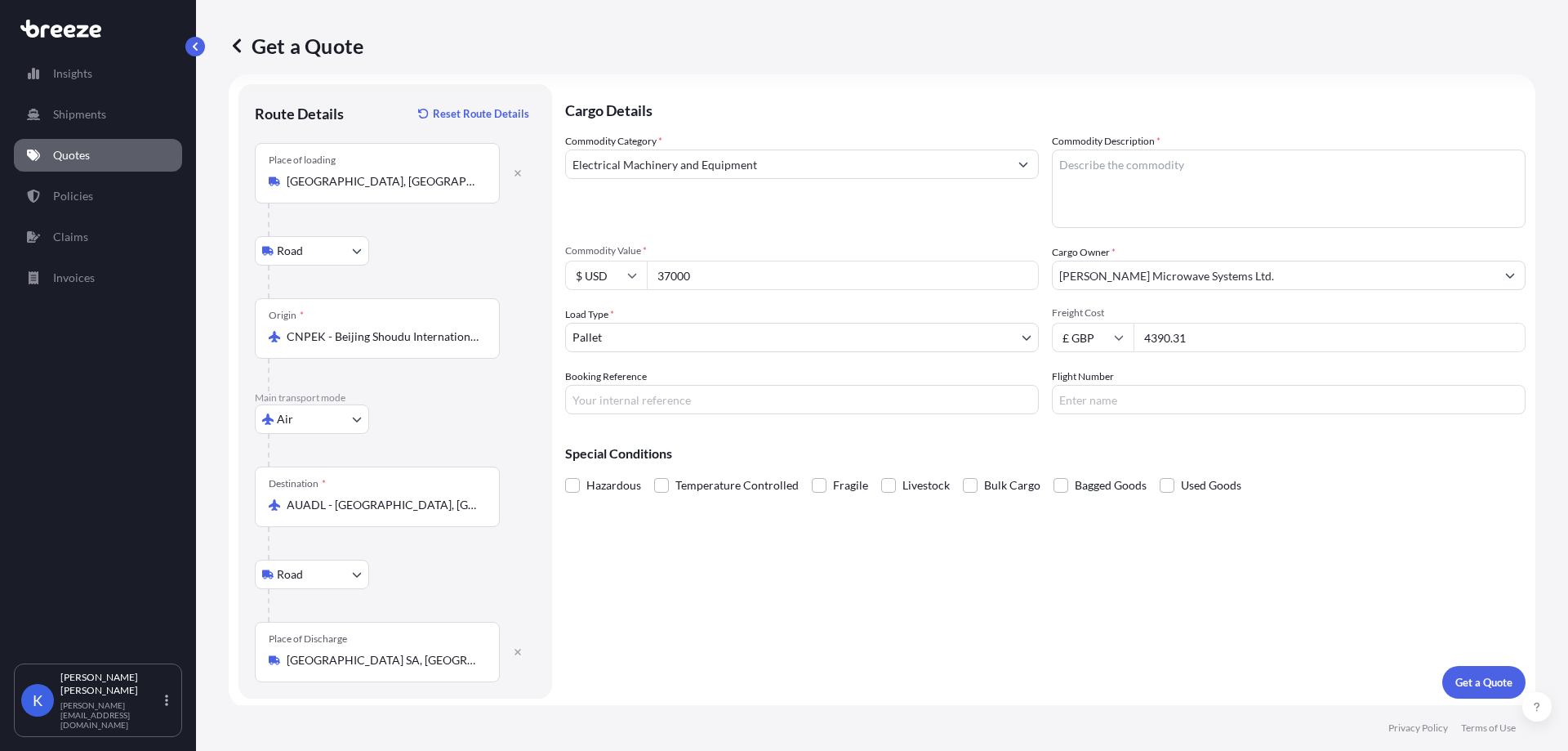
scroll to position [20, 0]
click at [1084, 166] on textarea "Commodity Description *" at bounding box center [1288, 185] width 473 height 78
paste textarea "coaxial cable"
type textarea "coaxial cable"
click at [1315, 491] on div "Hazardous Temperature Controlled Fragile Livestock Bulk Cargo Bagged Goods Used…" at bounding box center [1045, 481] width 960 height 24
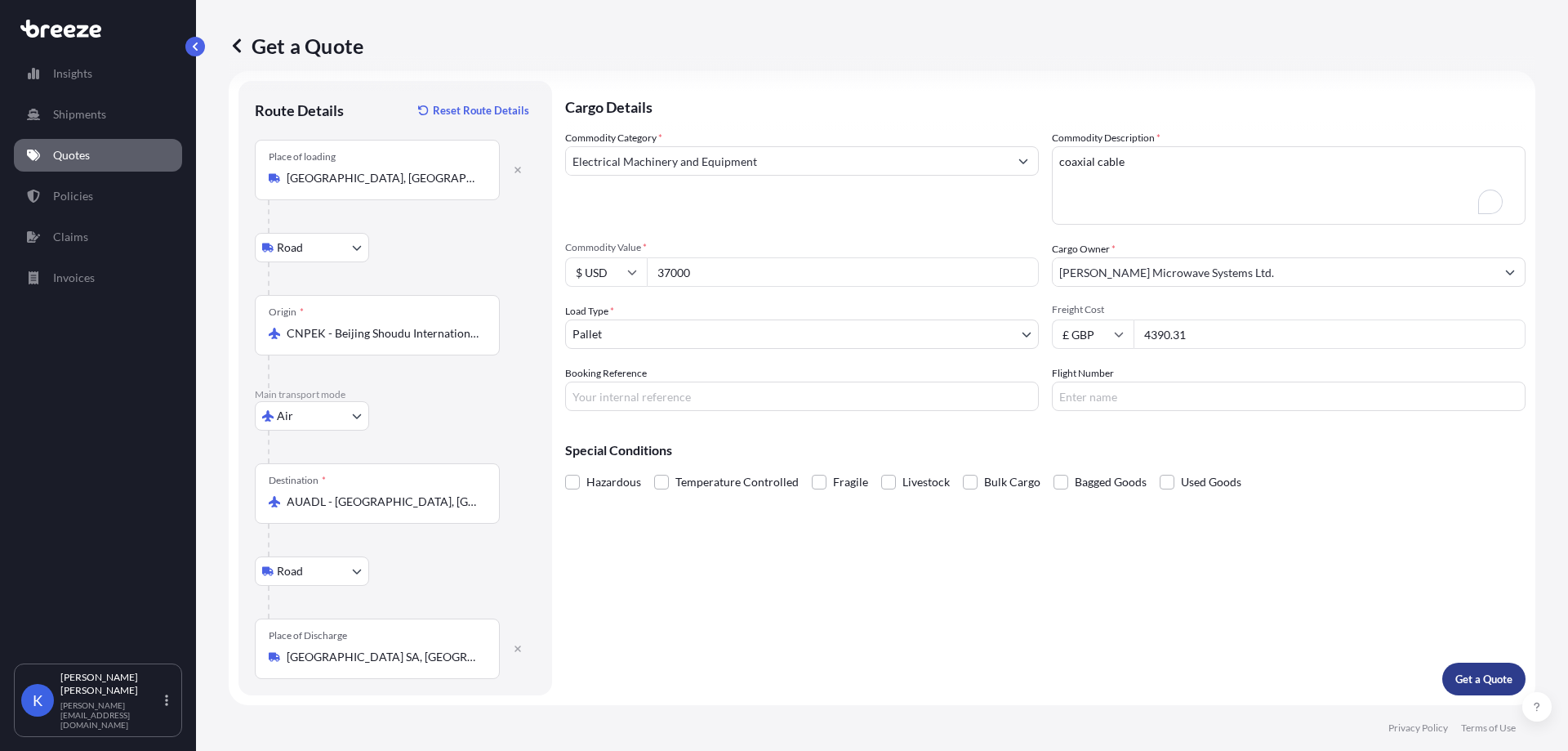
click at [1487, 681] on p "Get a Quote" at bounding box center [1483, 679] width 57 height 16
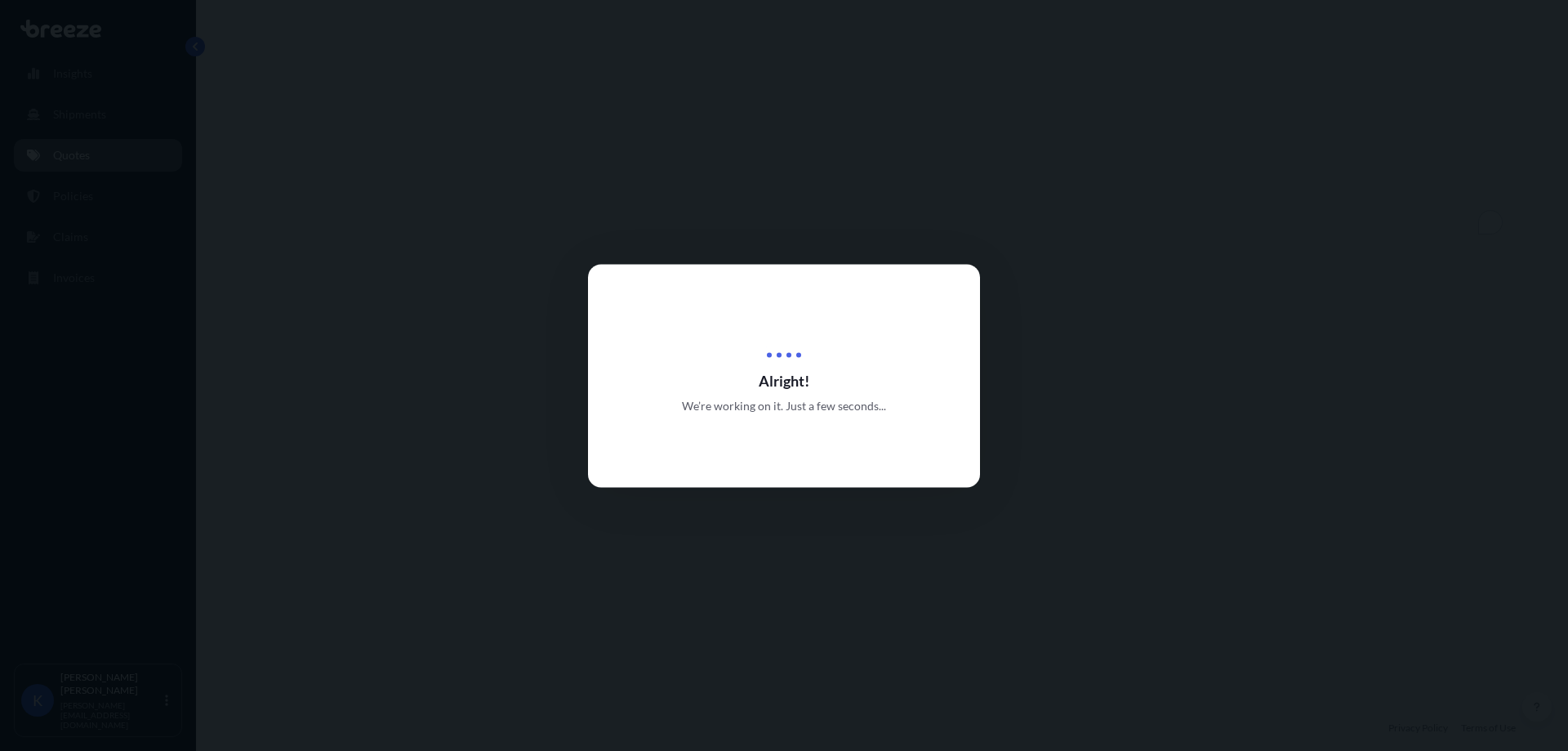
select select "Road"
select select "Air"
select select "Road"
select select "1"
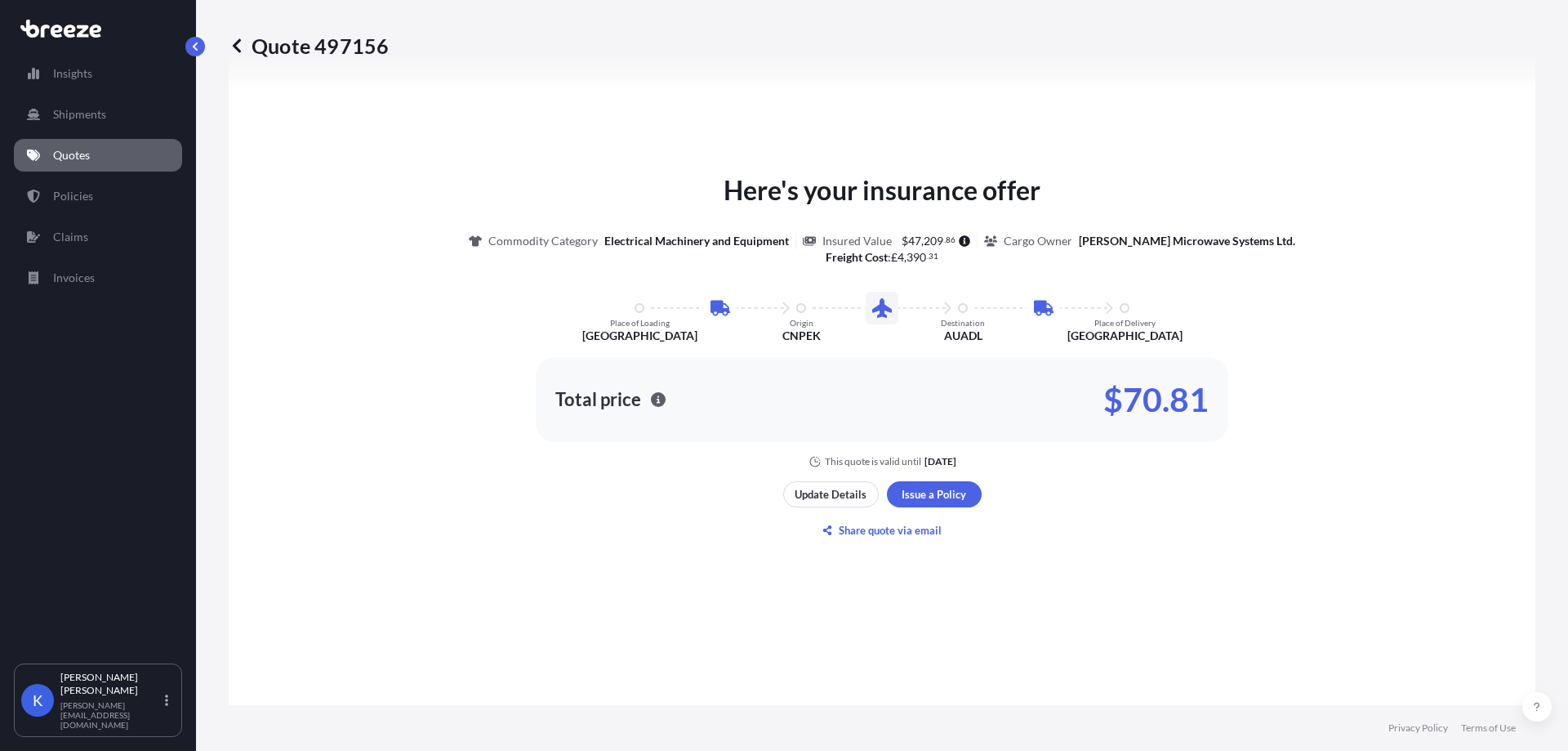
scroll to position [980, 0]
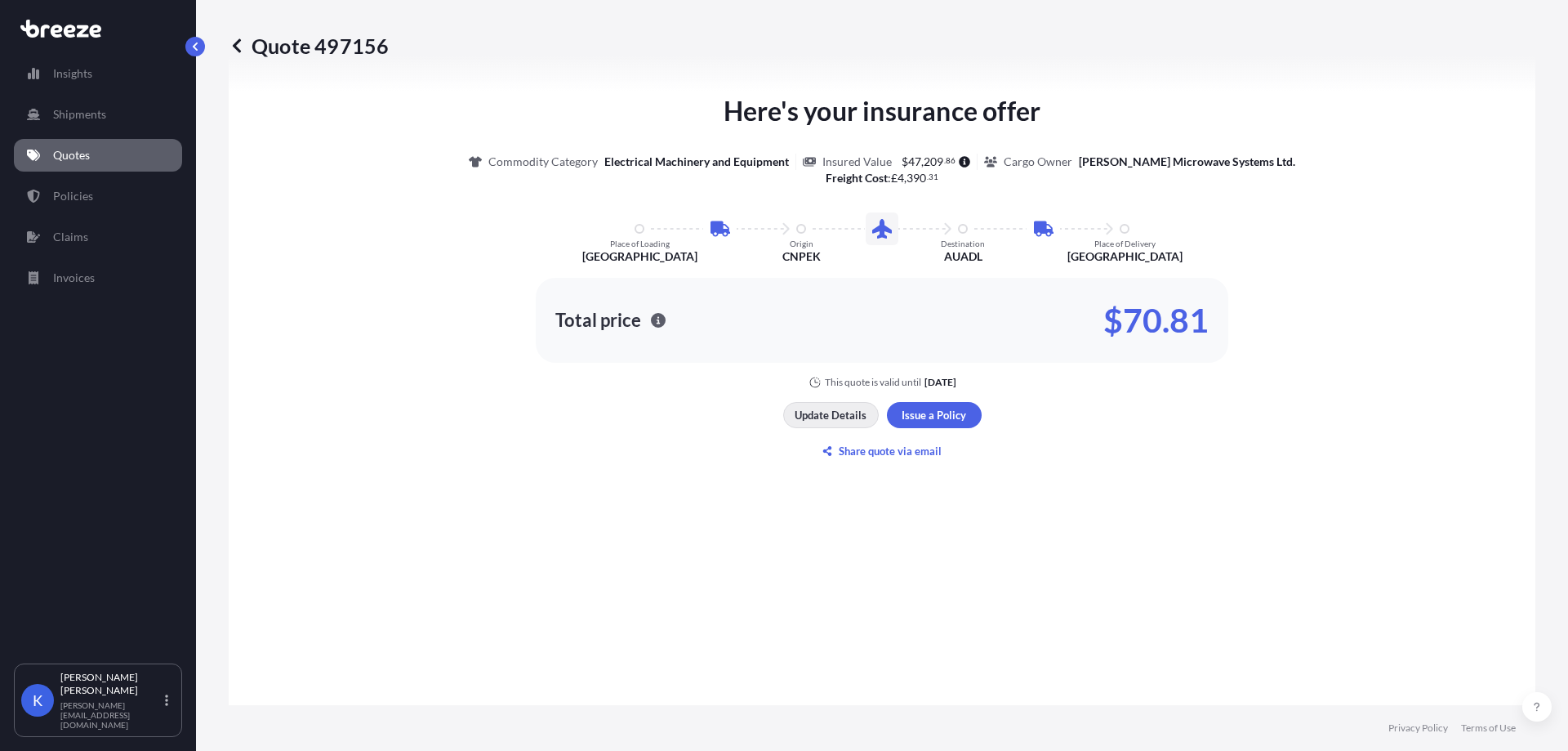
click at [800, 407] on p "Update Details" at bounding box center [830, 415] width 71 height 16
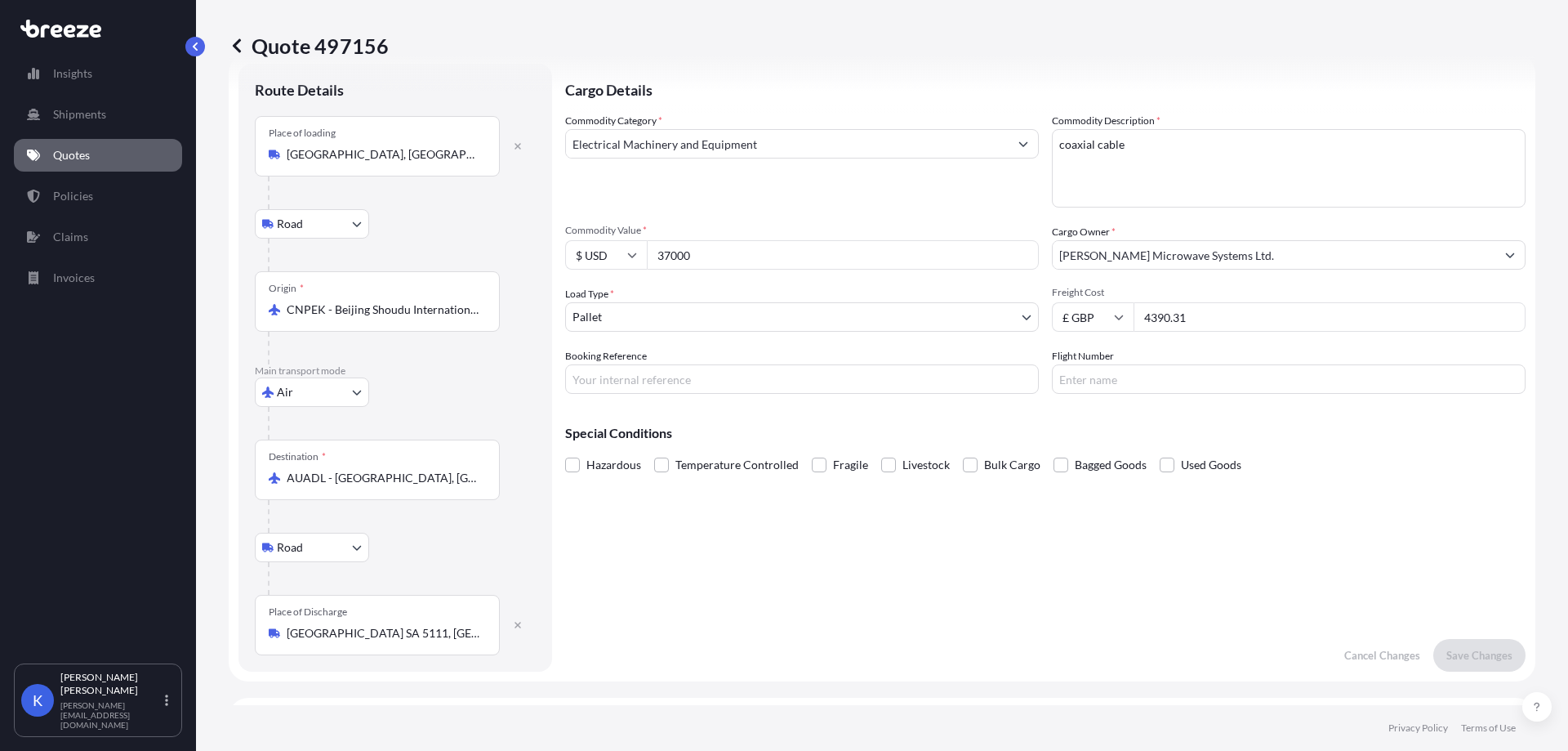
scroll to position [26, 0]
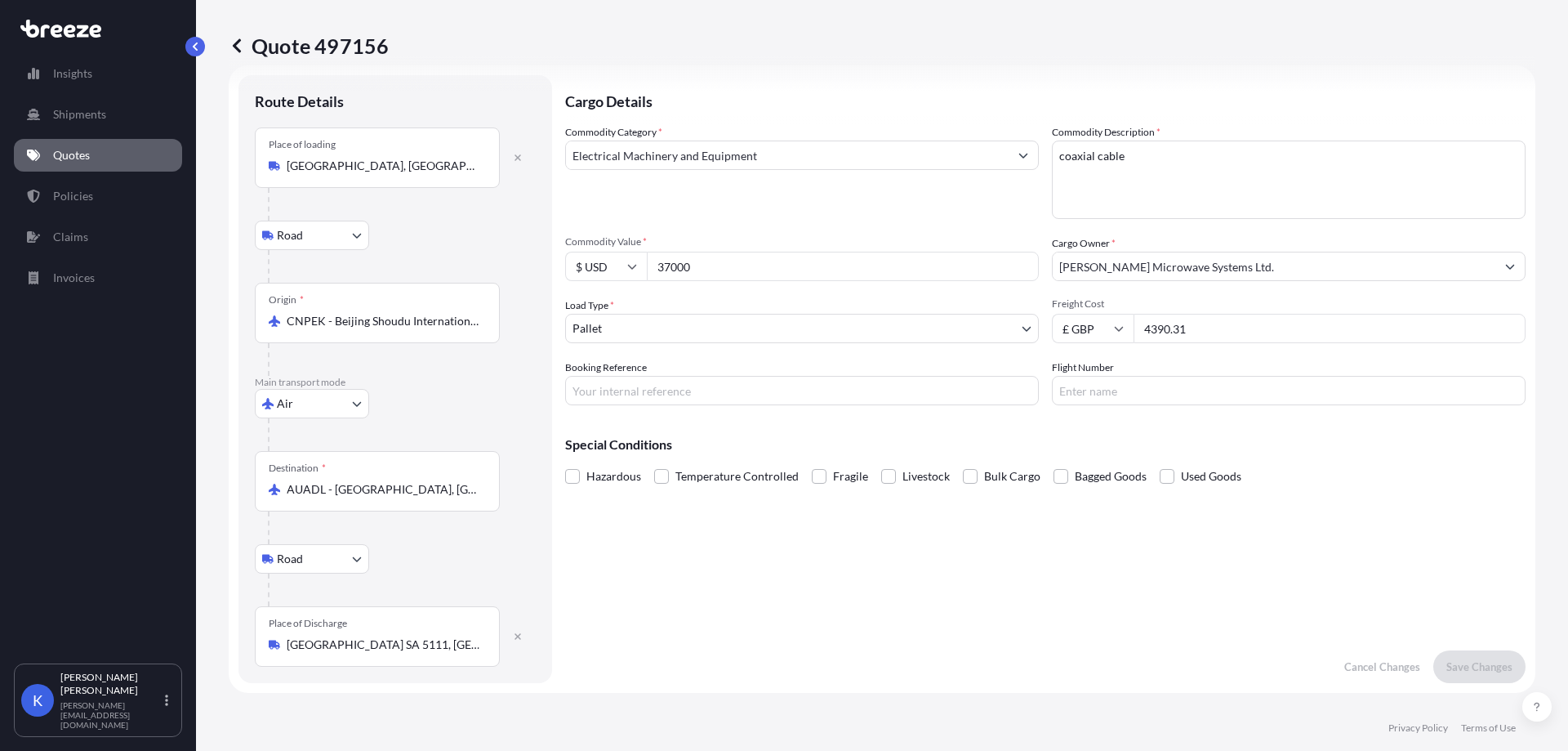
click at [604, 275] on input "$ USD" at bounding box center [606, 266] width 82 height 29
click at [614, 354] on div "£ GBP" at bounding box center [606, 345] width 69 height 31
type input "£ GBP"
drag, startPoint x: 705, startPoint y: 256, endPoint x: 635, endPoint y: 269, distance: 71.2
click at [635, 269] on div "£ GBP 37000" at bounding box center [802, 266] width 473 height 29
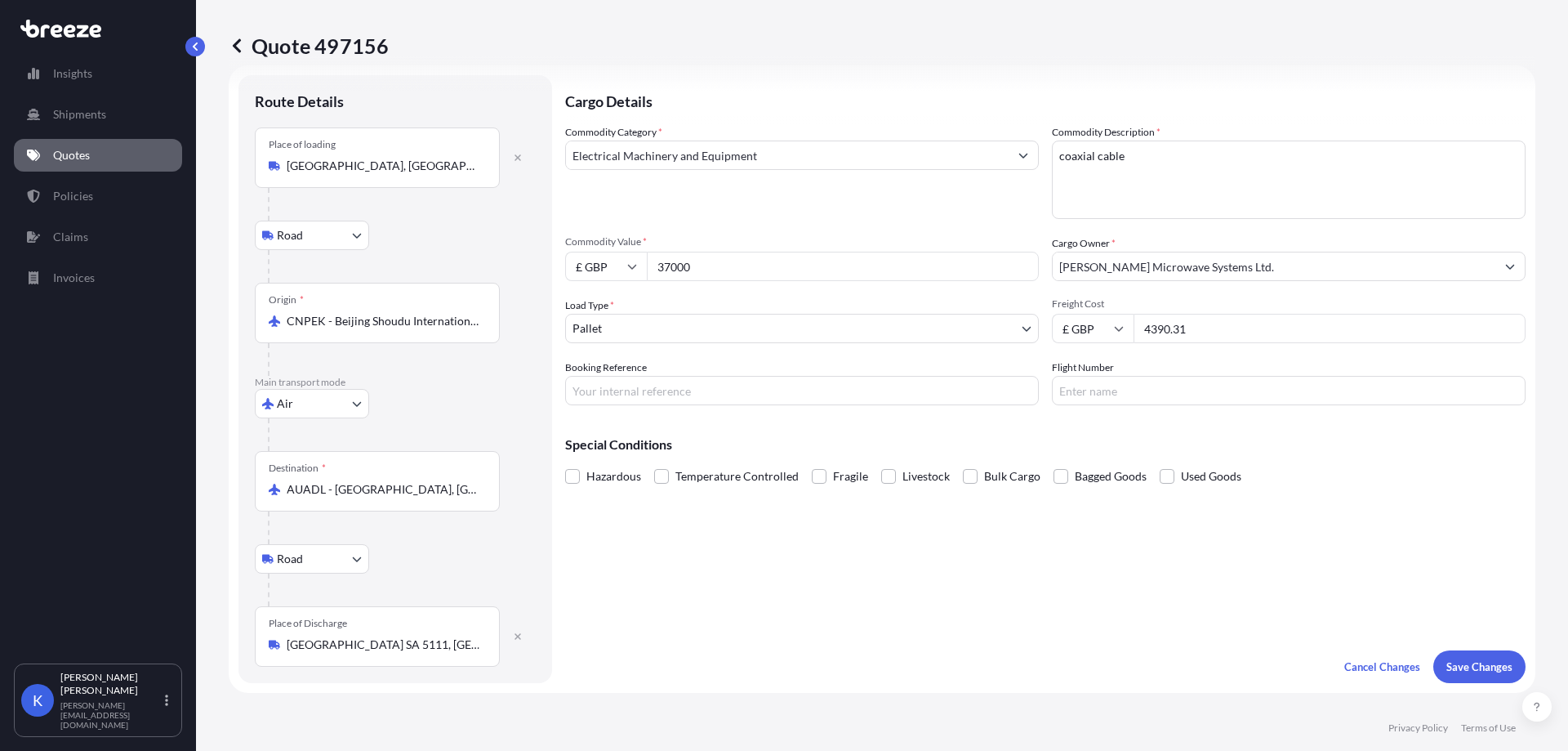
paste input "27431"
type input "27432"
click at [1465, 666] on p "Save Changes" at bounding box center [1479, 666] width 66 height 16
select select "Road"
select select "Air"
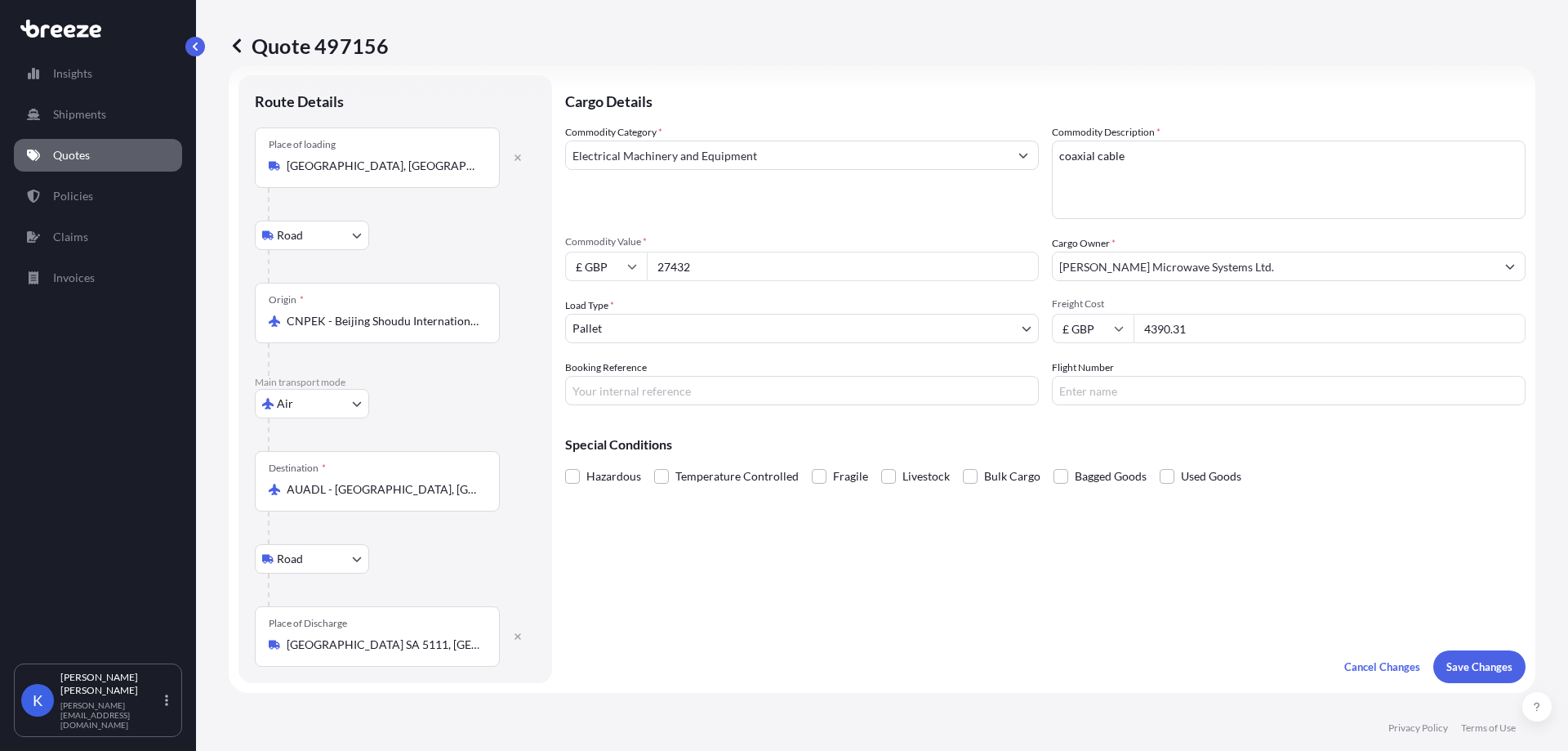
select select "Road"
select select "1"
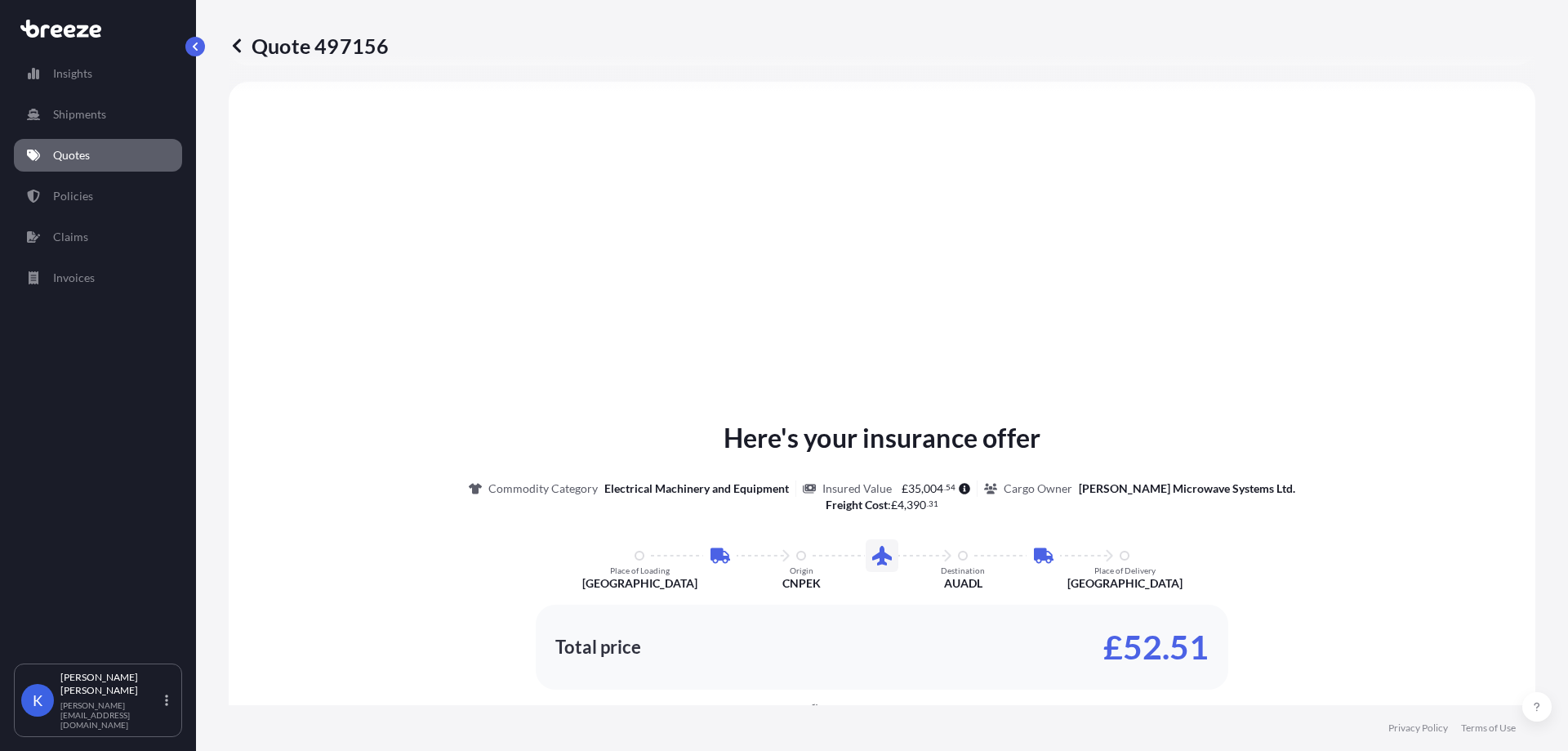
scroll to position [736, 0]
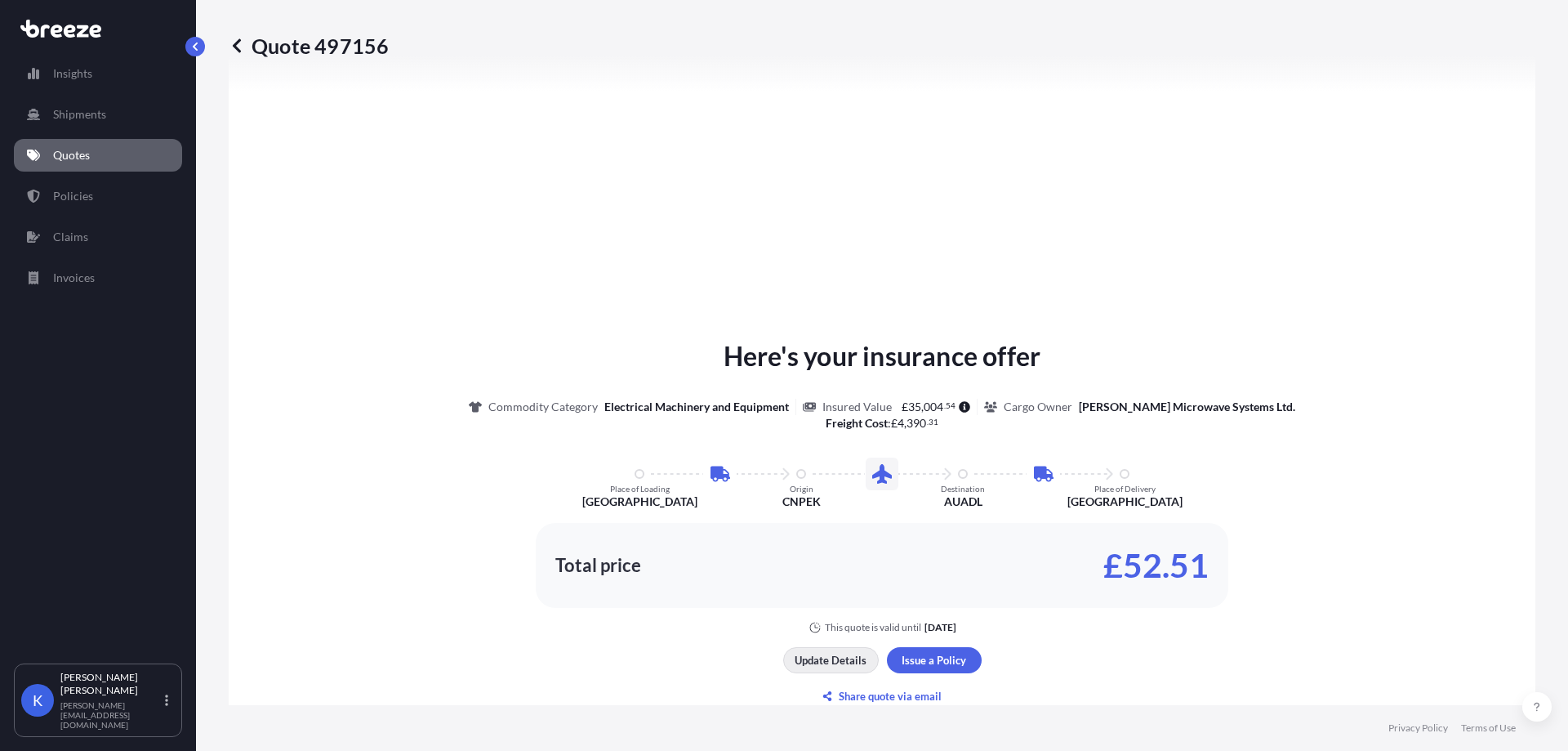
click at [832, 654] on p "Update Details" at bounding box center [830, 659] width 71 height 16
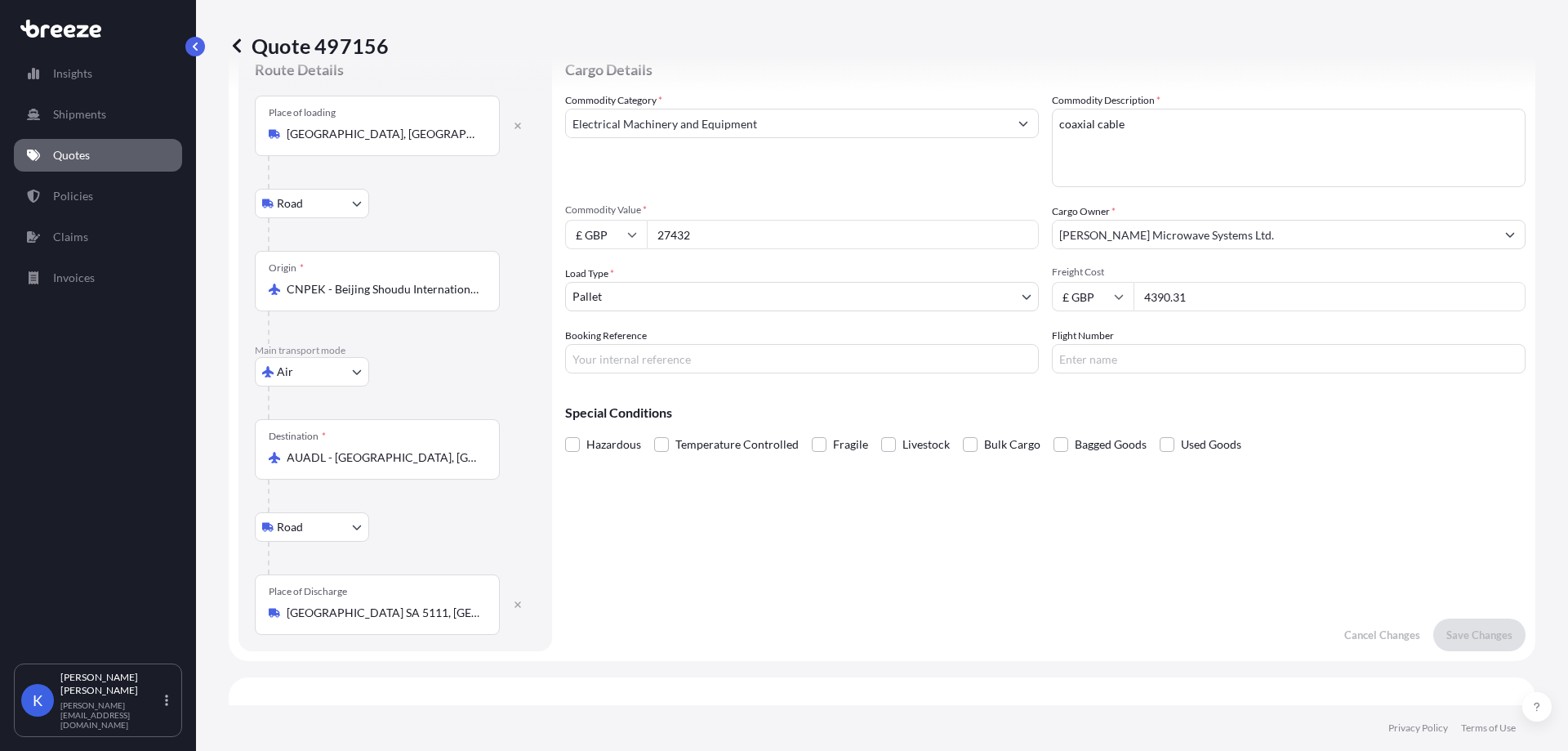
scroll to position [26, 0]
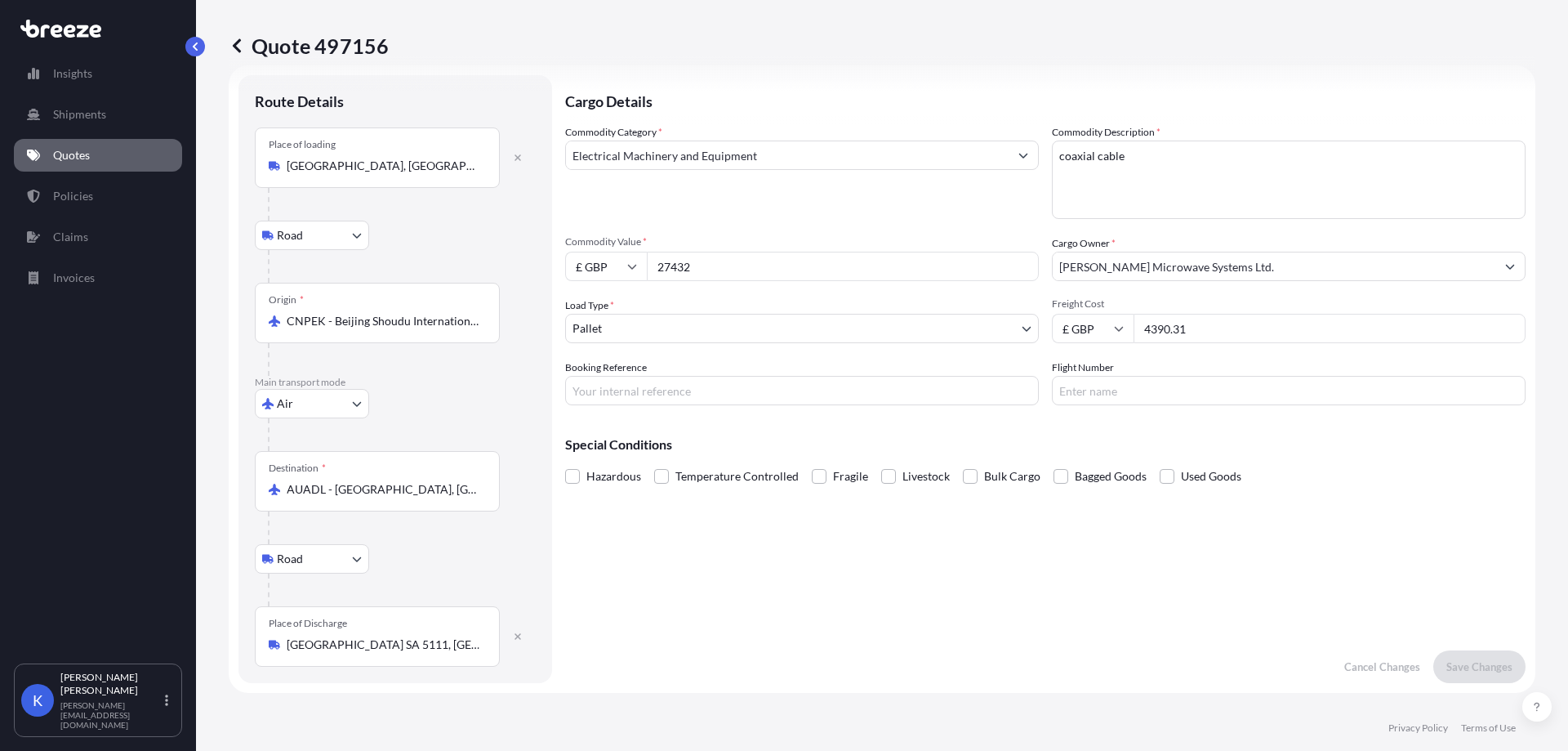
drag, startPoint x: 725, startPoint y: 273, endPoint x: 647, endPoint y: 280, distance: 78.3
click at [647, 280] on input "27432" at bounding box center [842, 266] width 392 height 29
click at [972, 627] on div "Cargo Details Commodity Category * Electrical Machinery and Equipment Commodity…" at bounding box center [1045, 379] width 960 height 608
click at [1492, 659] on p "Save Changes" at bounding box center [1479, 666] width 66 height 16
select select "Road"
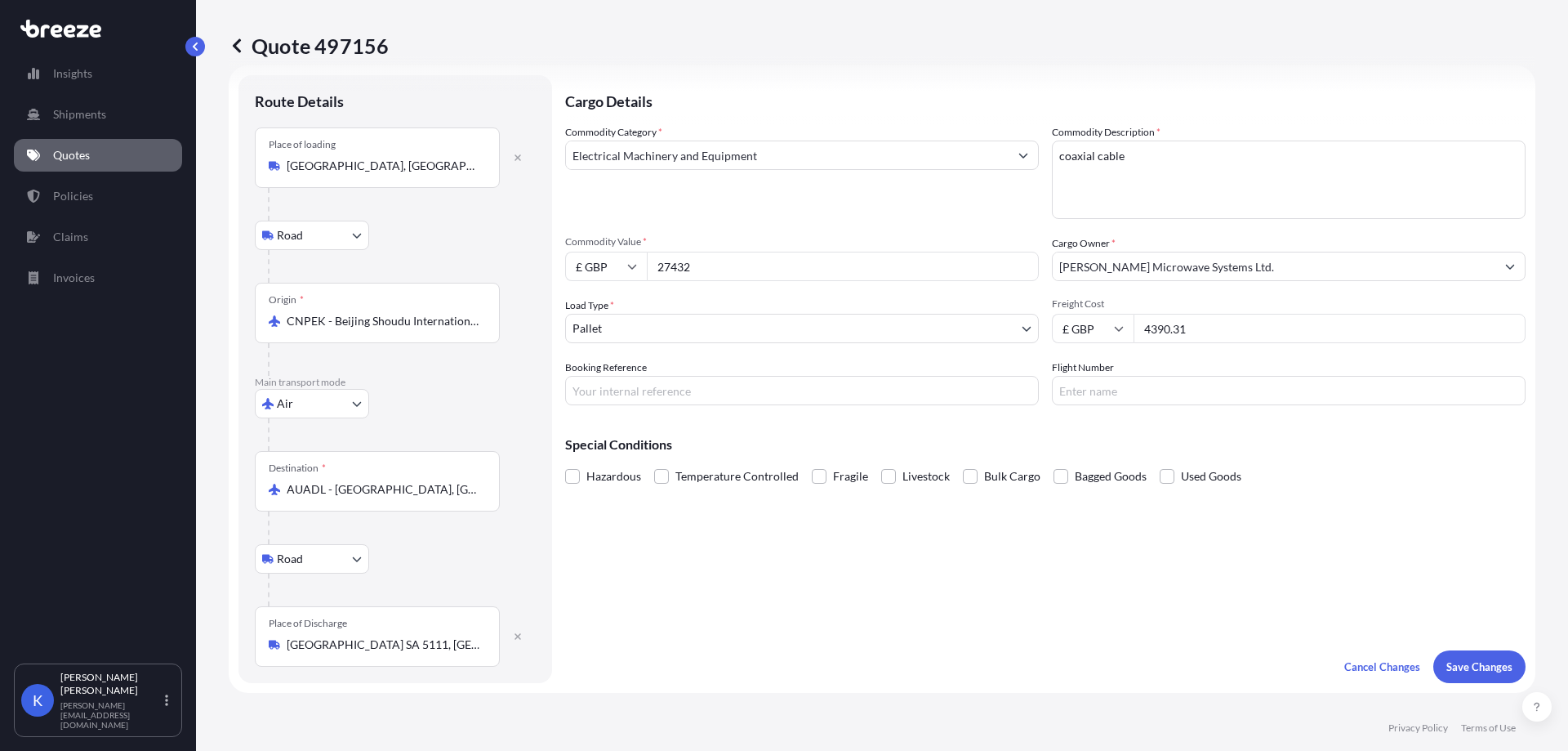
select select "Air"
select select "Road"
select select "1"
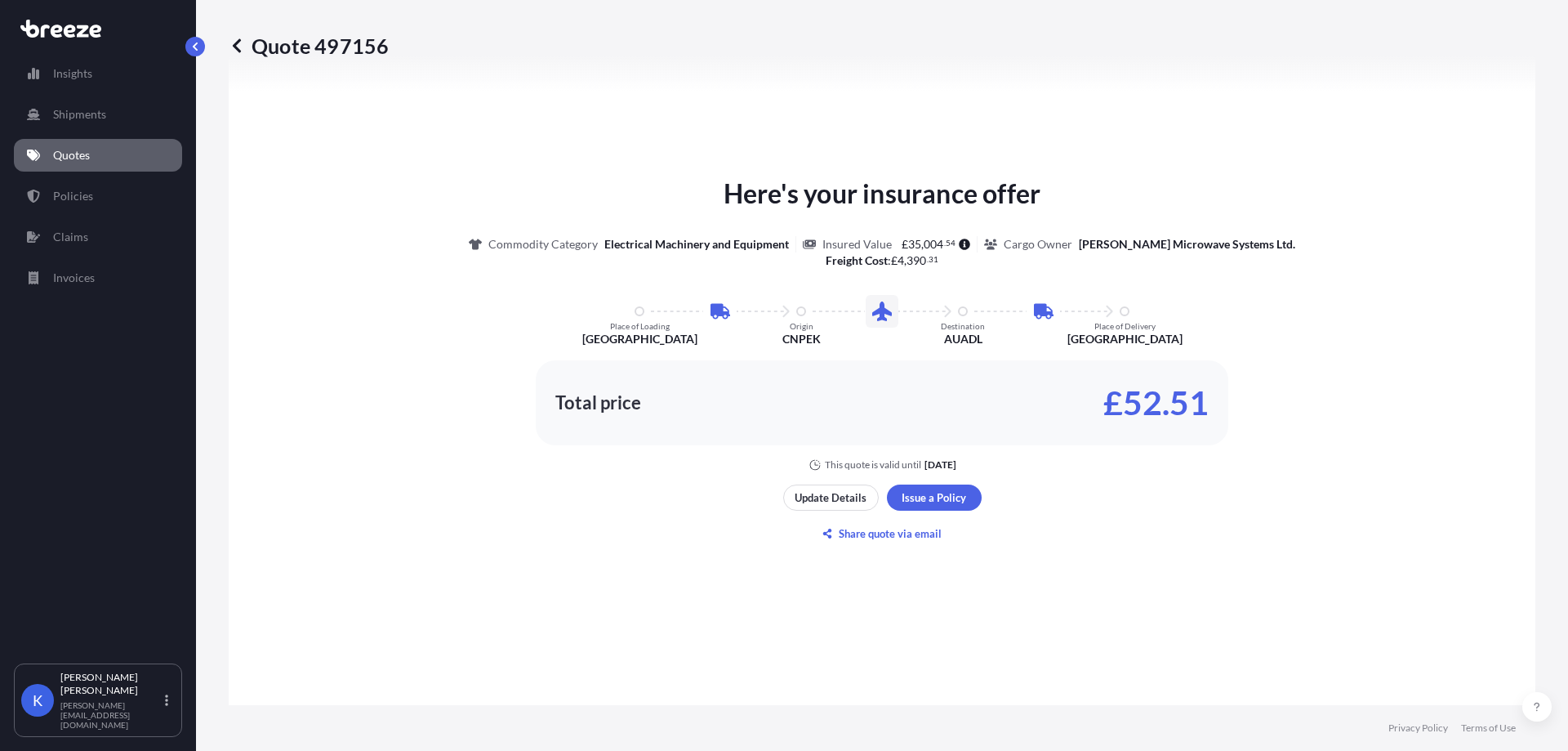
scroll to position [899, 0]
